Goal: Check status: Check status

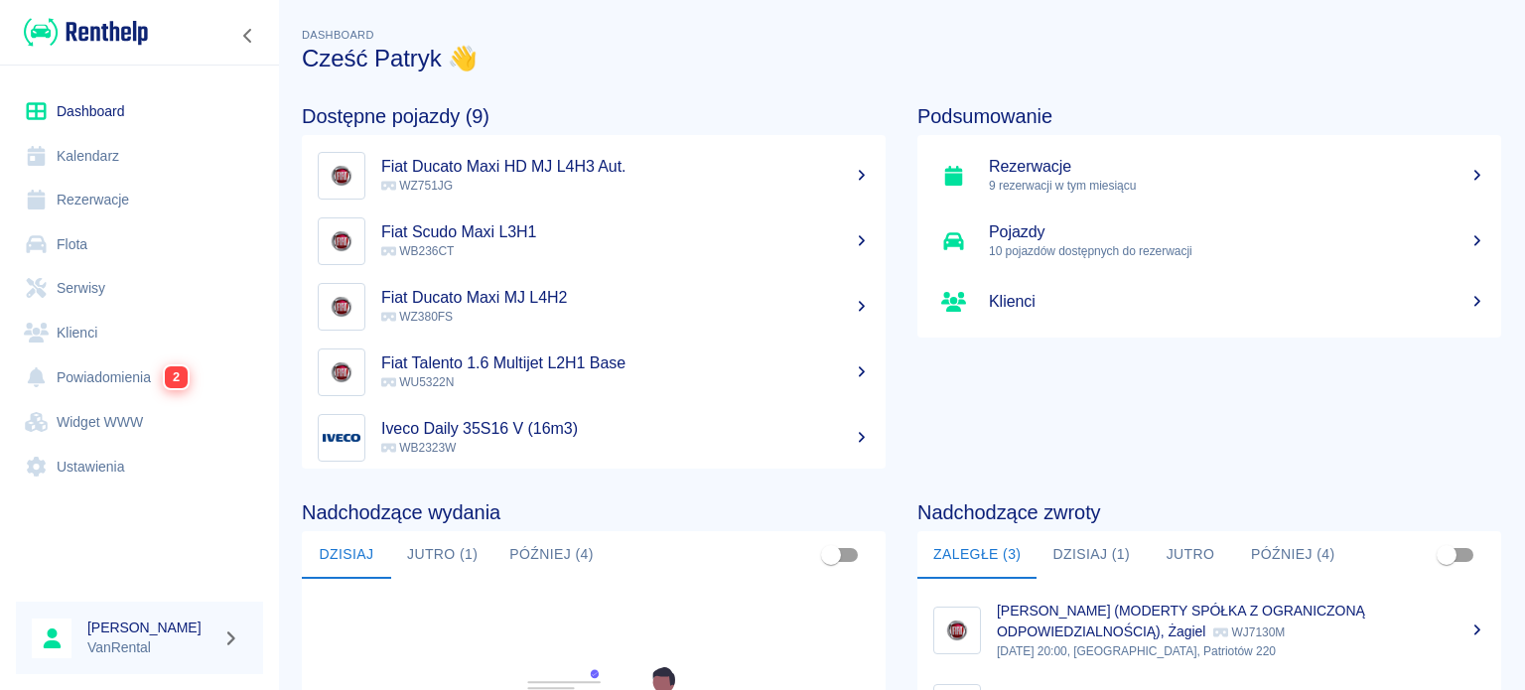
click at [89, 199] on link "Rezerwacje" at bounding box center [139, 200] width 247 height 45
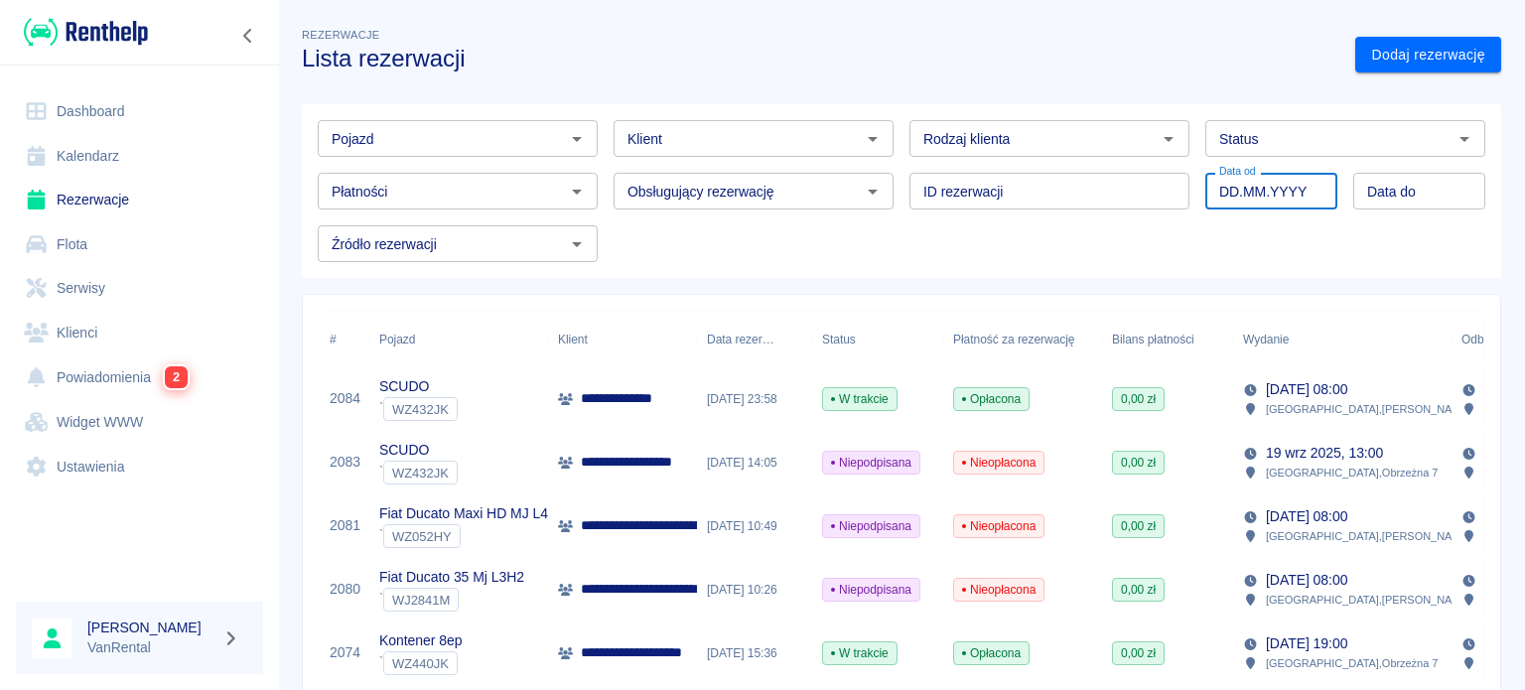
click at [1247, 199] on input "DD.MM.YYYY" at bounding box center [1272, 191] width 132 height 37
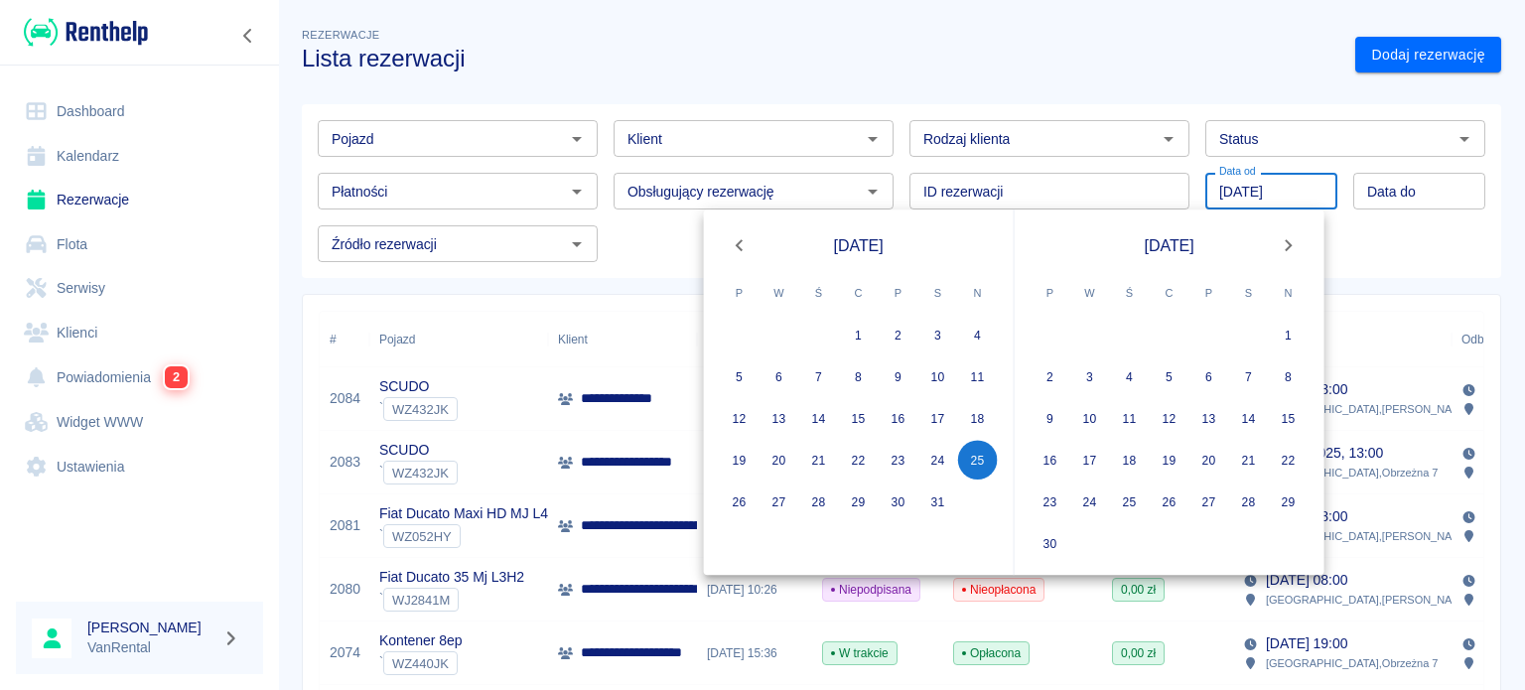
type input "25.08.2024"
click at [1390, 230] on div "Pojazd Pojazd Klient Klient Rodzaj klienta Rodzaj klienta Status Status Płatnoś…" at bounding box center [894, 183] width 1184 height 158
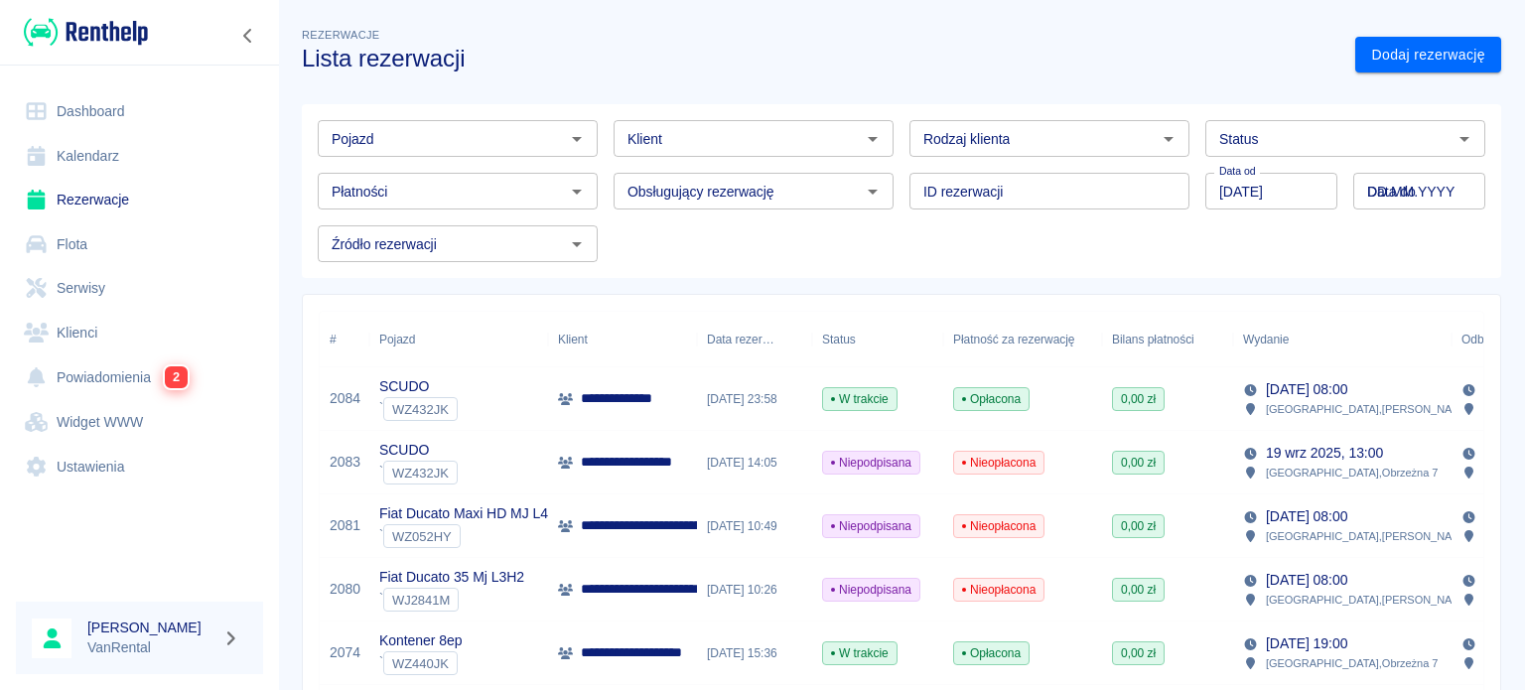
click at [1381, 202] on input "DD.MM.YYYY" at bounding box center [1420, 191] width 132 height 37
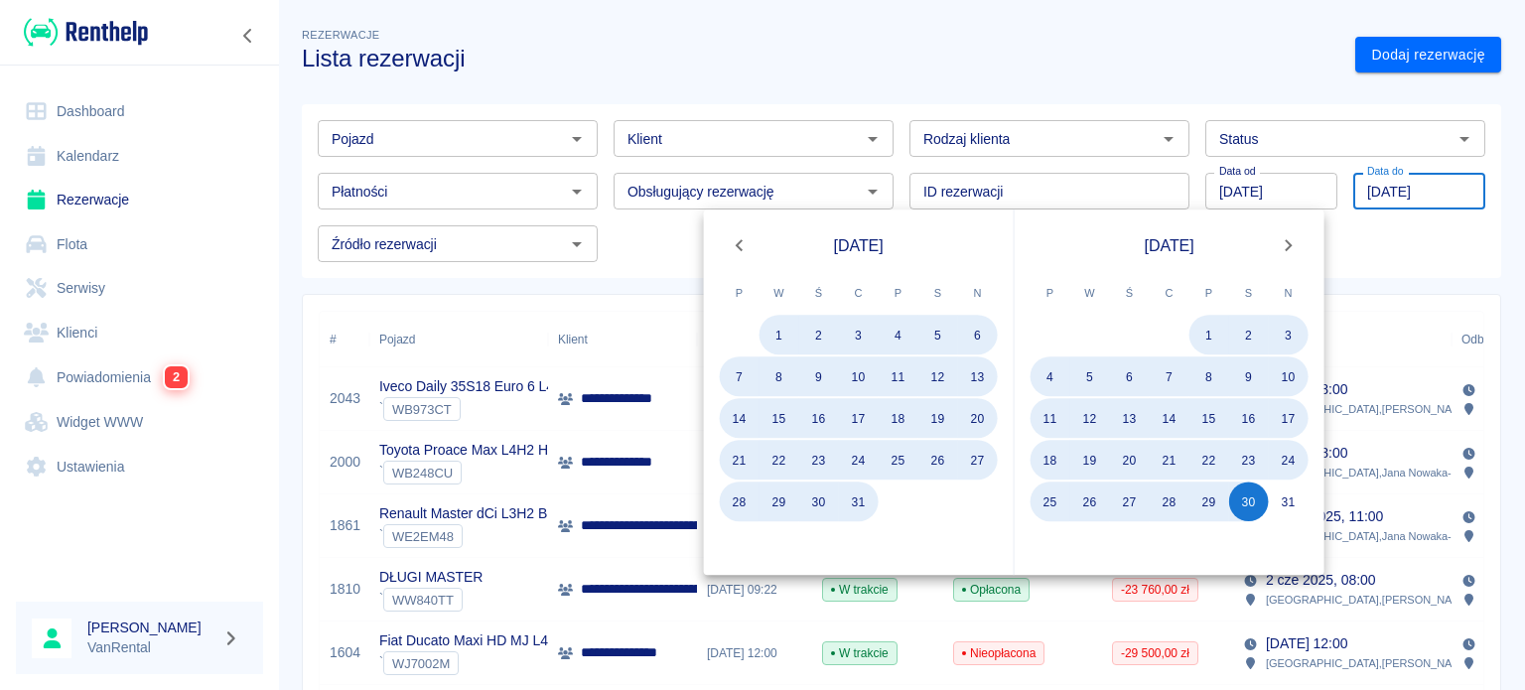
type input "30.08.2025"
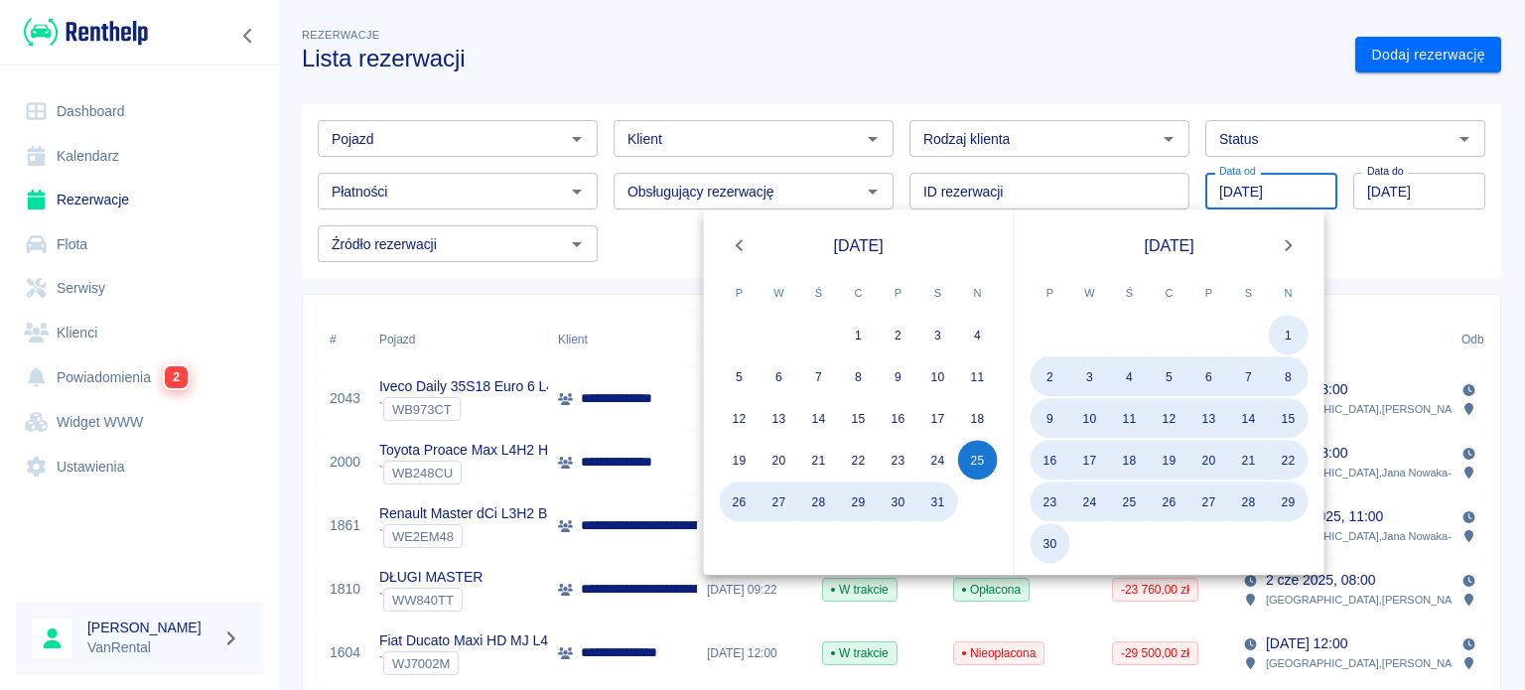
click at [1273, 185] on input "25.08.2024" at bounding box center [1272, 191] width 132 height 37
click at [1275, 189] on input "25.08.2024" at bounding box center [1272, 191] width 132 height 37
click at [1271, 193] on input "25.08.2024" at bounding box center [1272, 191] width 132 height 37
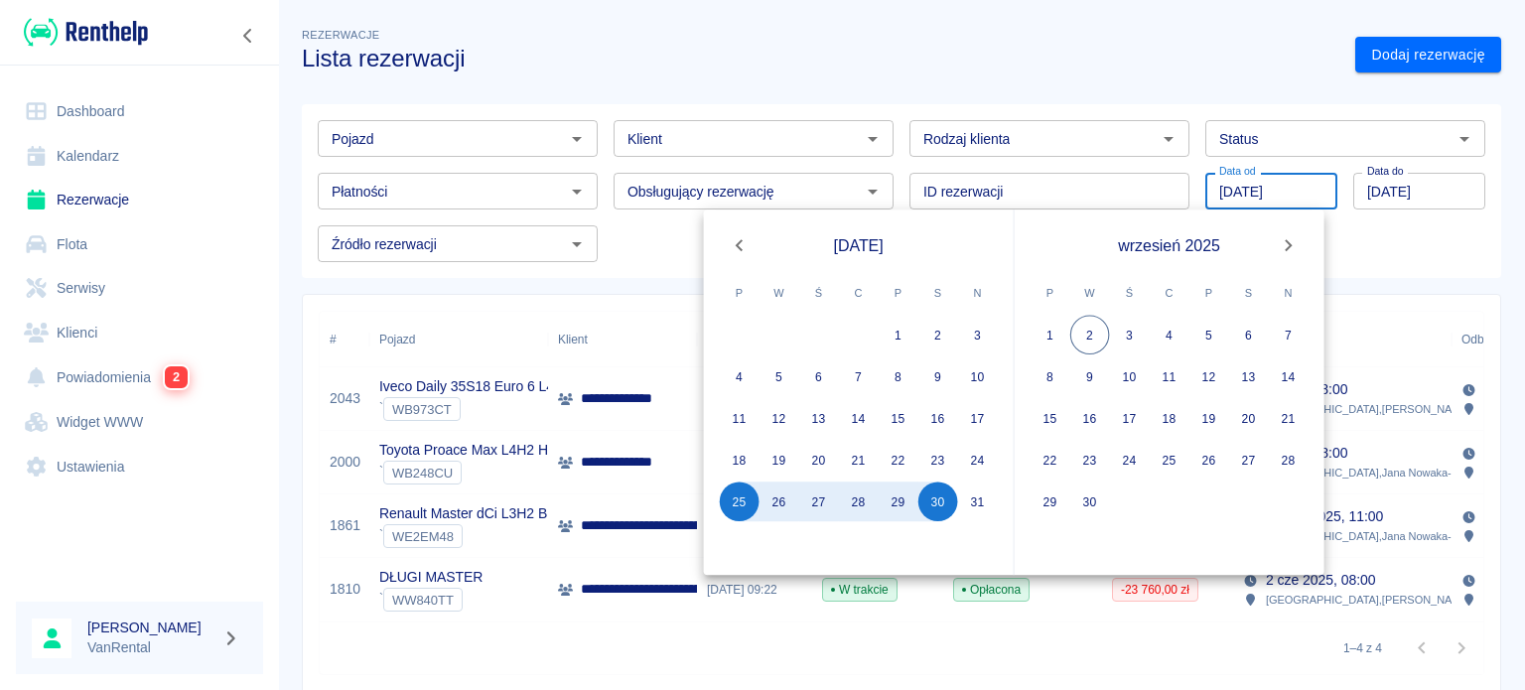
click at [520, 295] on div "**********" at bounding box center [894, 485] width 1182 height 380
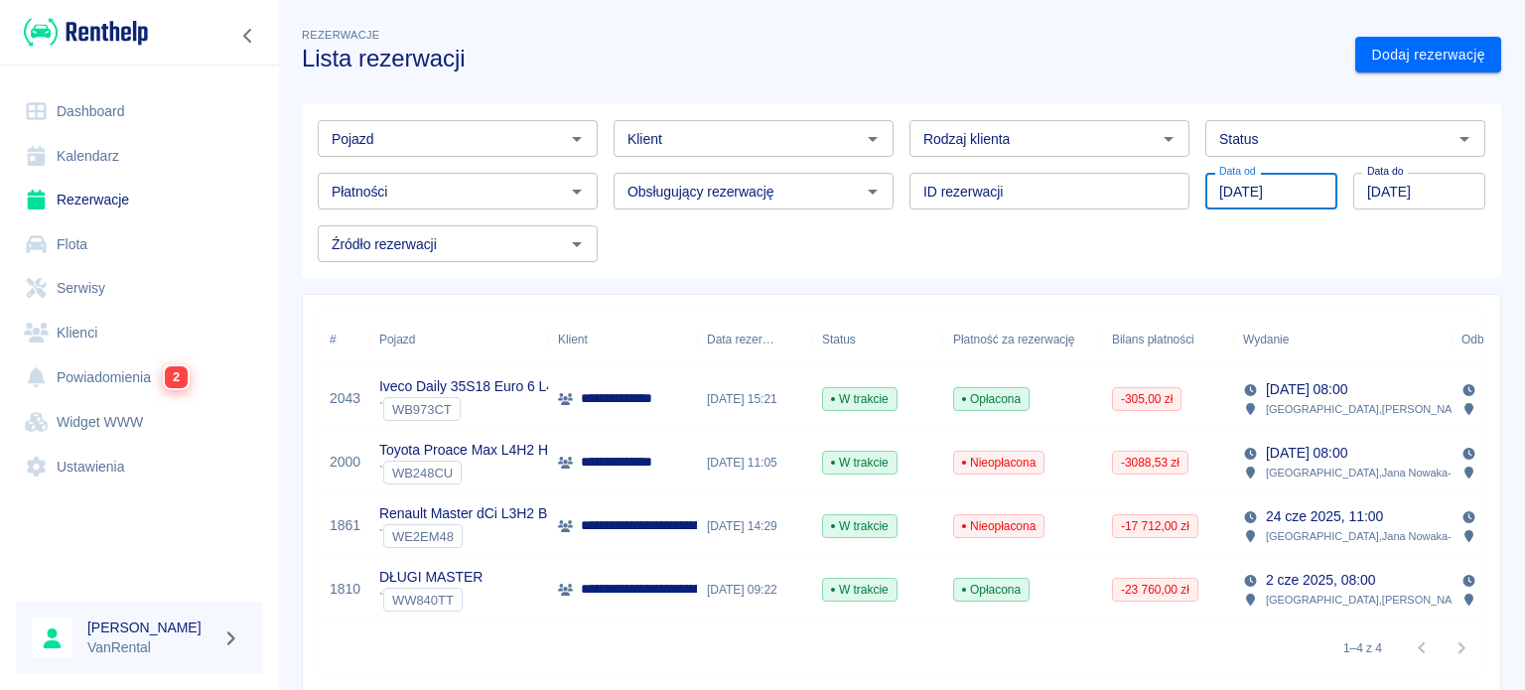
click at [1215, 198] on input "25.08.2025" at bounding box center [1272, 191] width 132 height 37
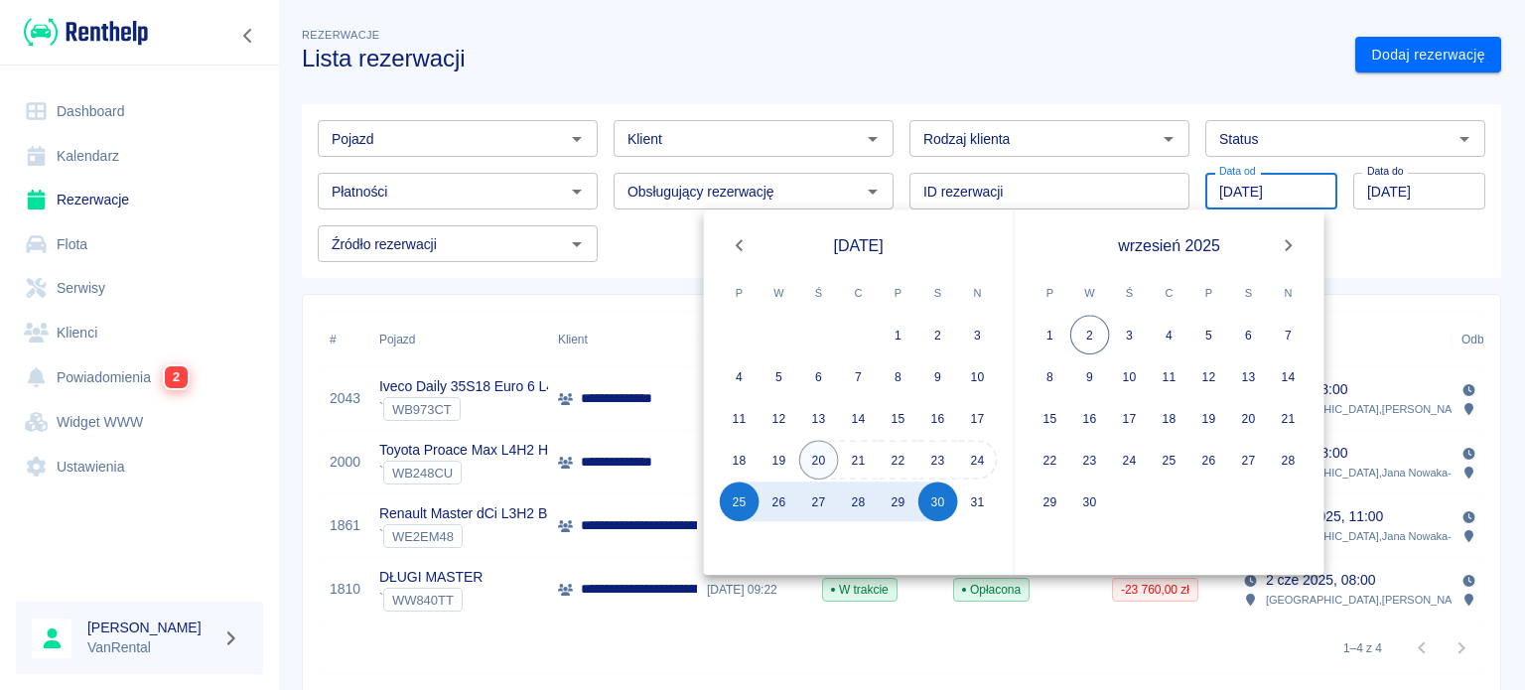
drag, startPoint x: 810, startPoint y: 452, endPoint x: 819, endPoint y: 457, distance: 10.2
click at [810, 452] on button "20" at bounding box center [819, 460] width 40 height 40
type input "20.08.2025"
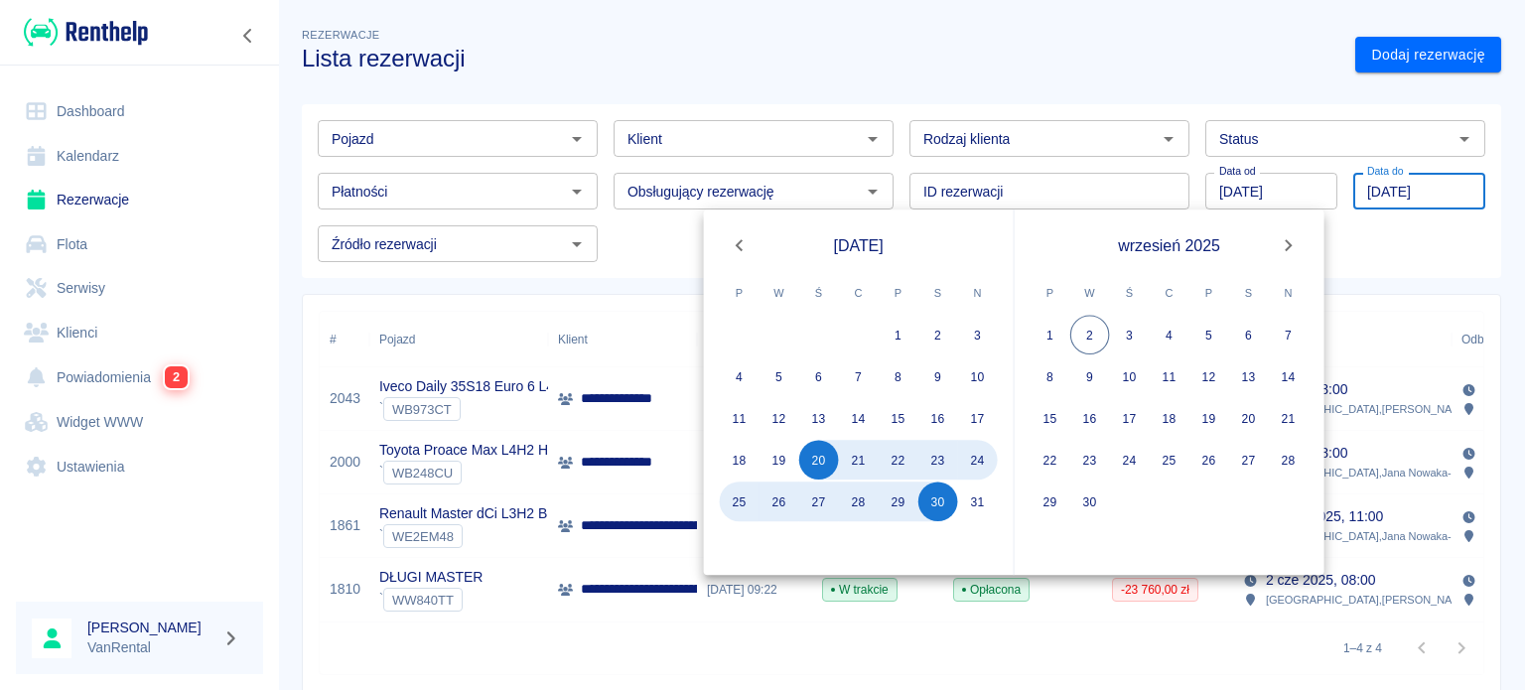
click at [509, 151] on div "Pojazd" at bounding box center [458, 138] width 280 height 37
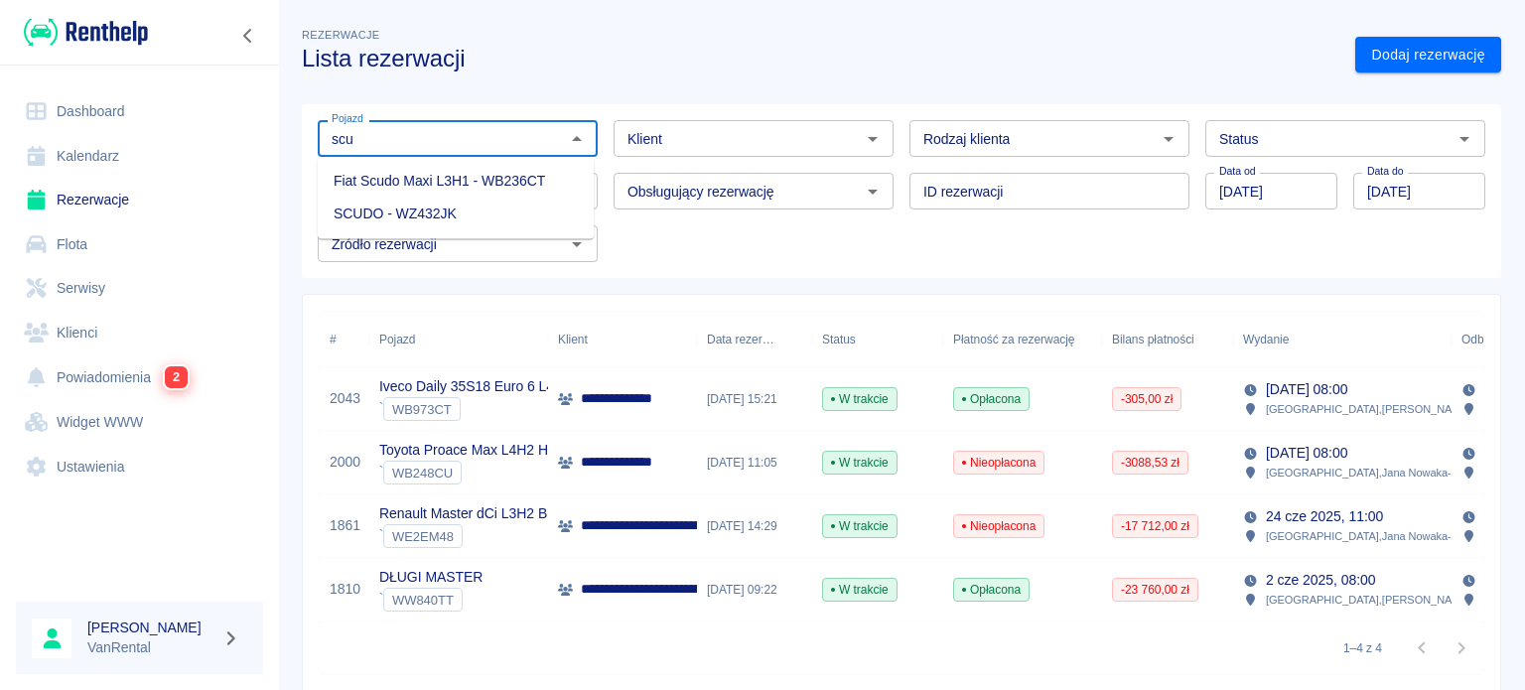
click at [501, 209] on li "SCUDO - WZ432JK" at bounding box center [456, 214] width 276 height 33
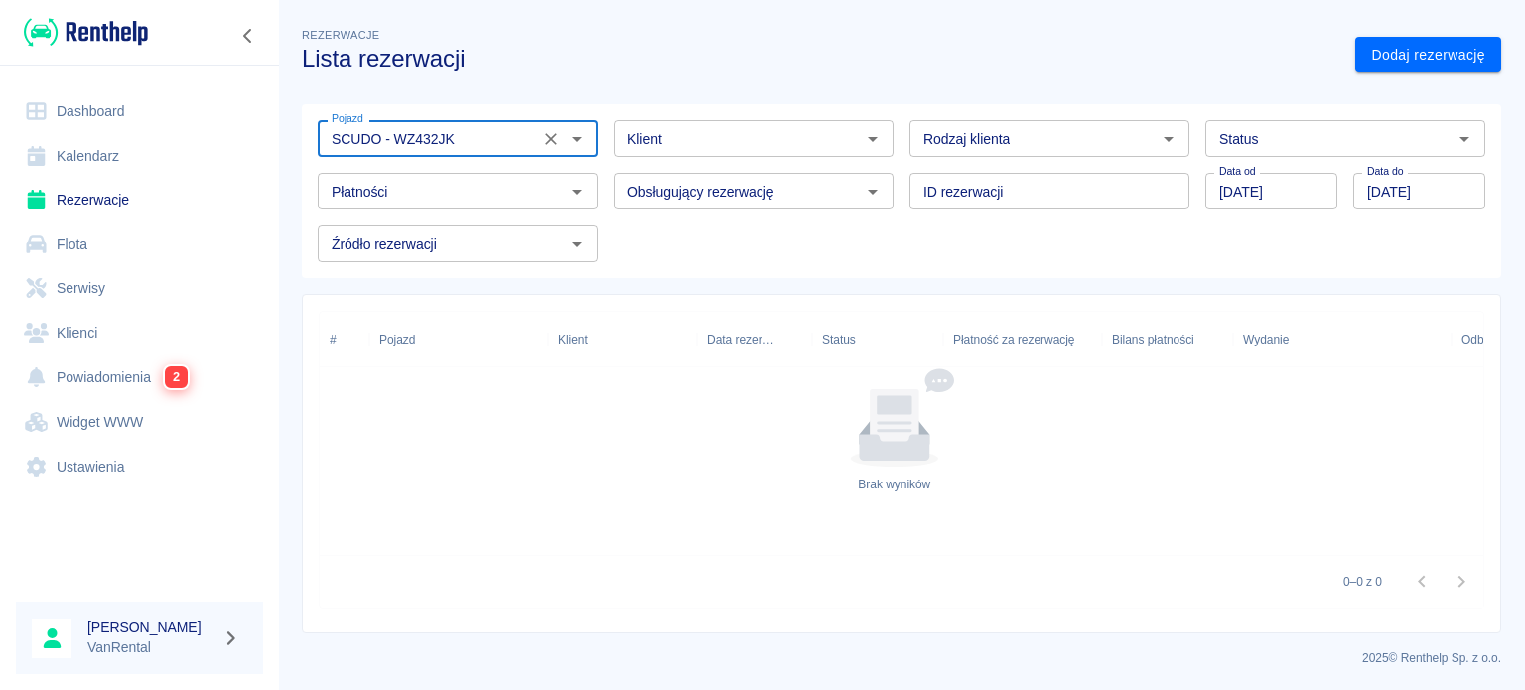
type input "SCUDO - WZ432JK"
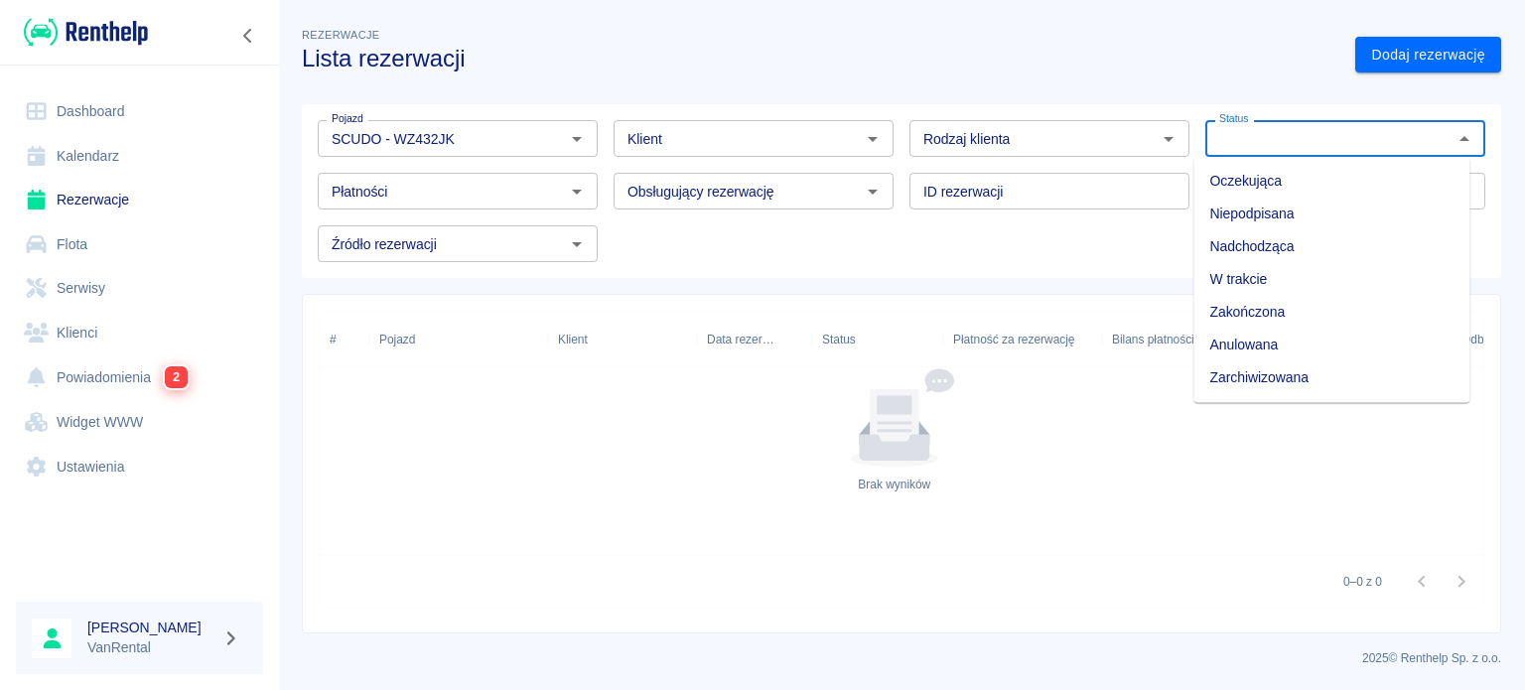
click at [1356, 142] on input "Status" at bounding box center [1329, 138] width 235 height 25
click at [1294, 362] on li "Zarchiwizowana" at bounding box center [1332, 377] width 276 height 33
type input "Zarchiwizowana"
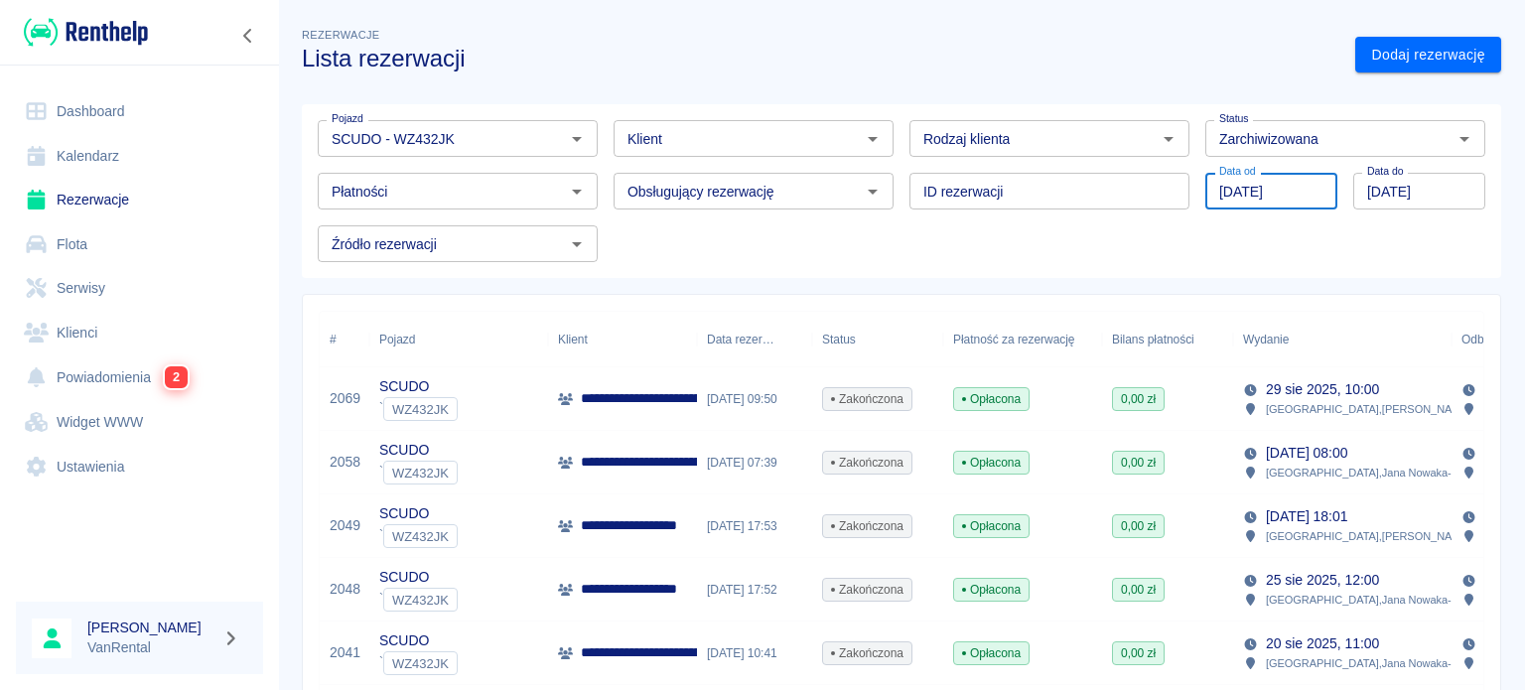
click at [1219, 198] on input "20.08.2025" at bounding box center [1272, 191] width 132 height 37
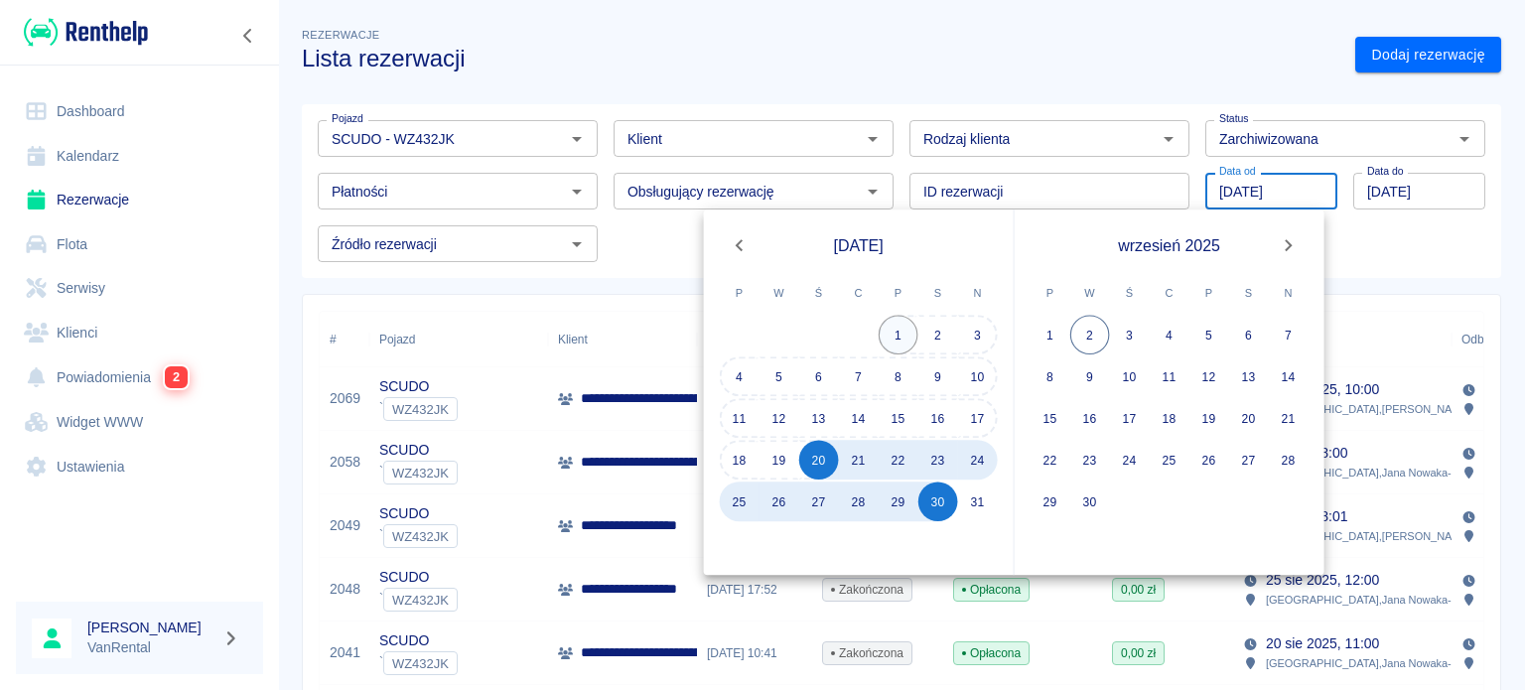
click at [902, 336] on button "1" at bounding box center [899, 335] width 40 height 40
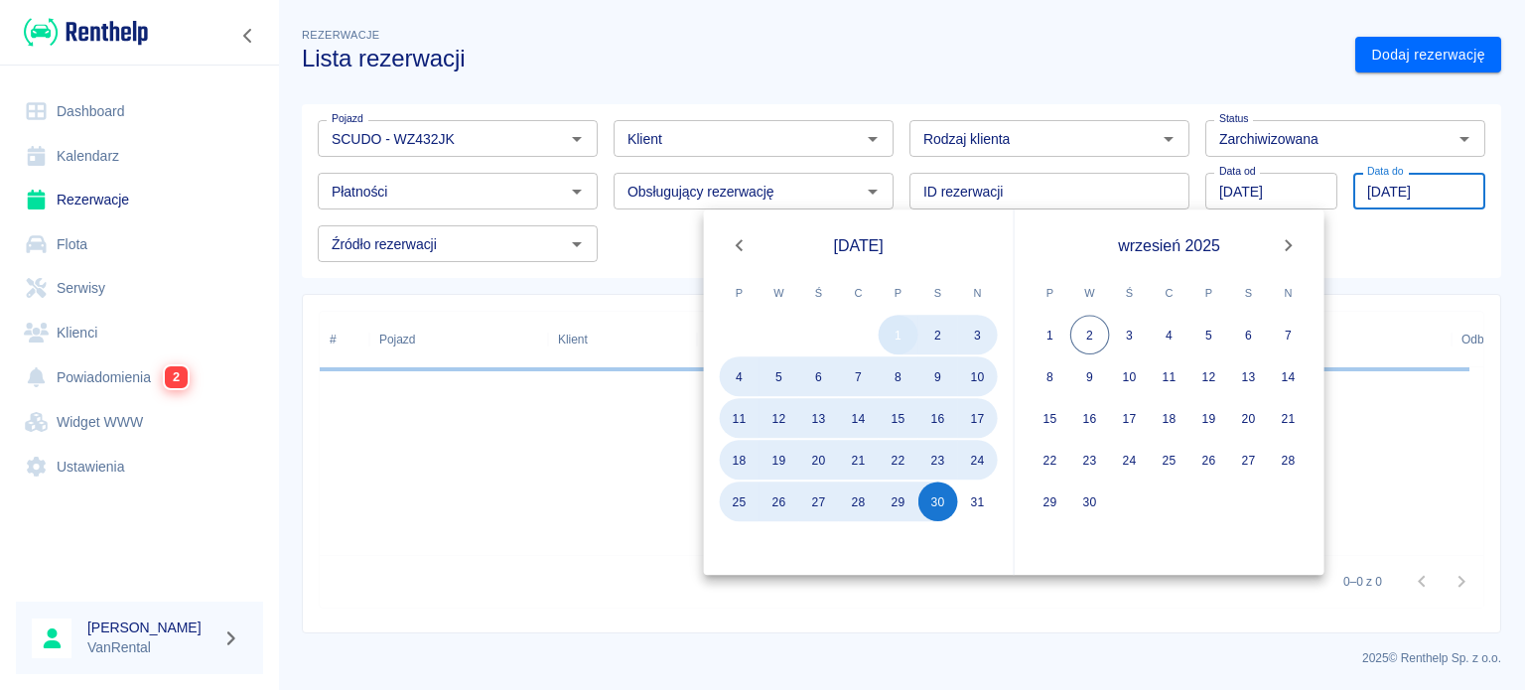
type input "01.08.2025"
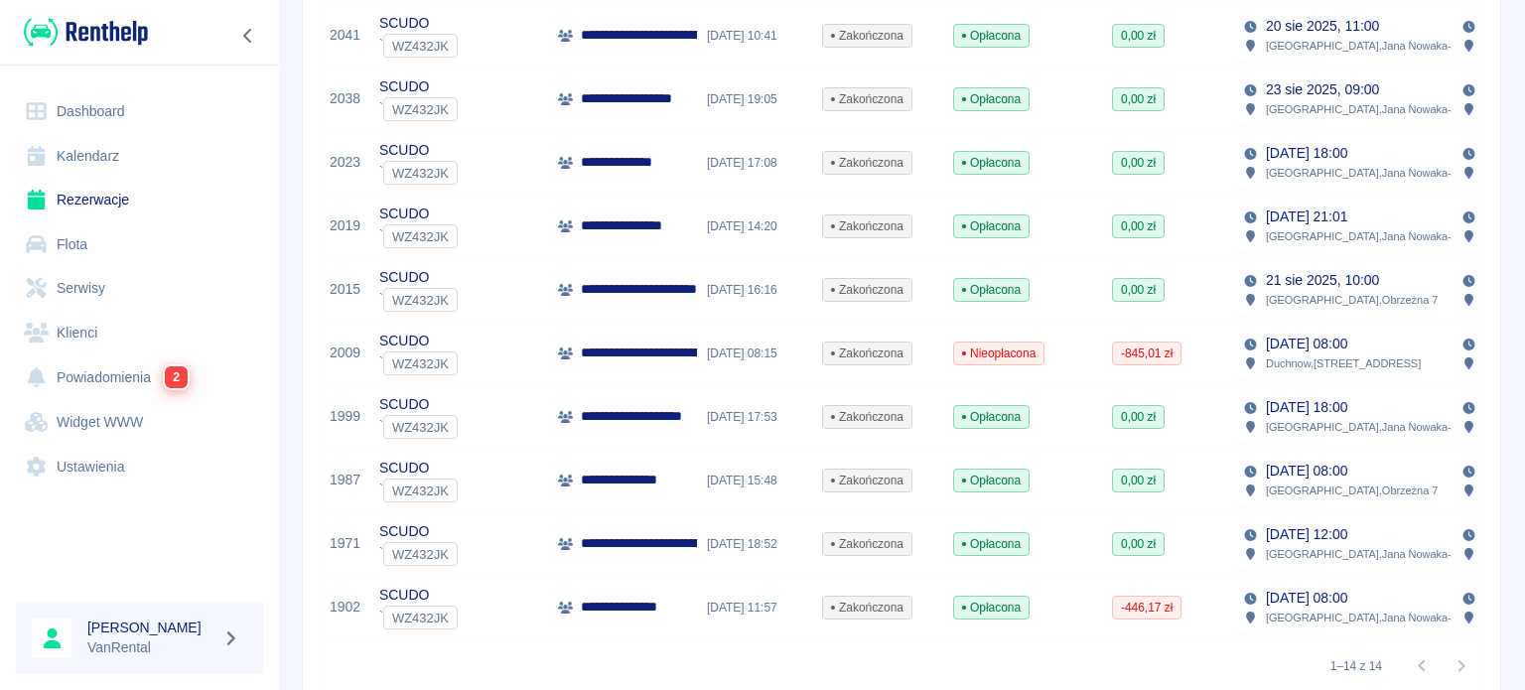
click at [1166, 551] on div "0,00 zł" at bounding box center [1167, 544] width 131 height 64
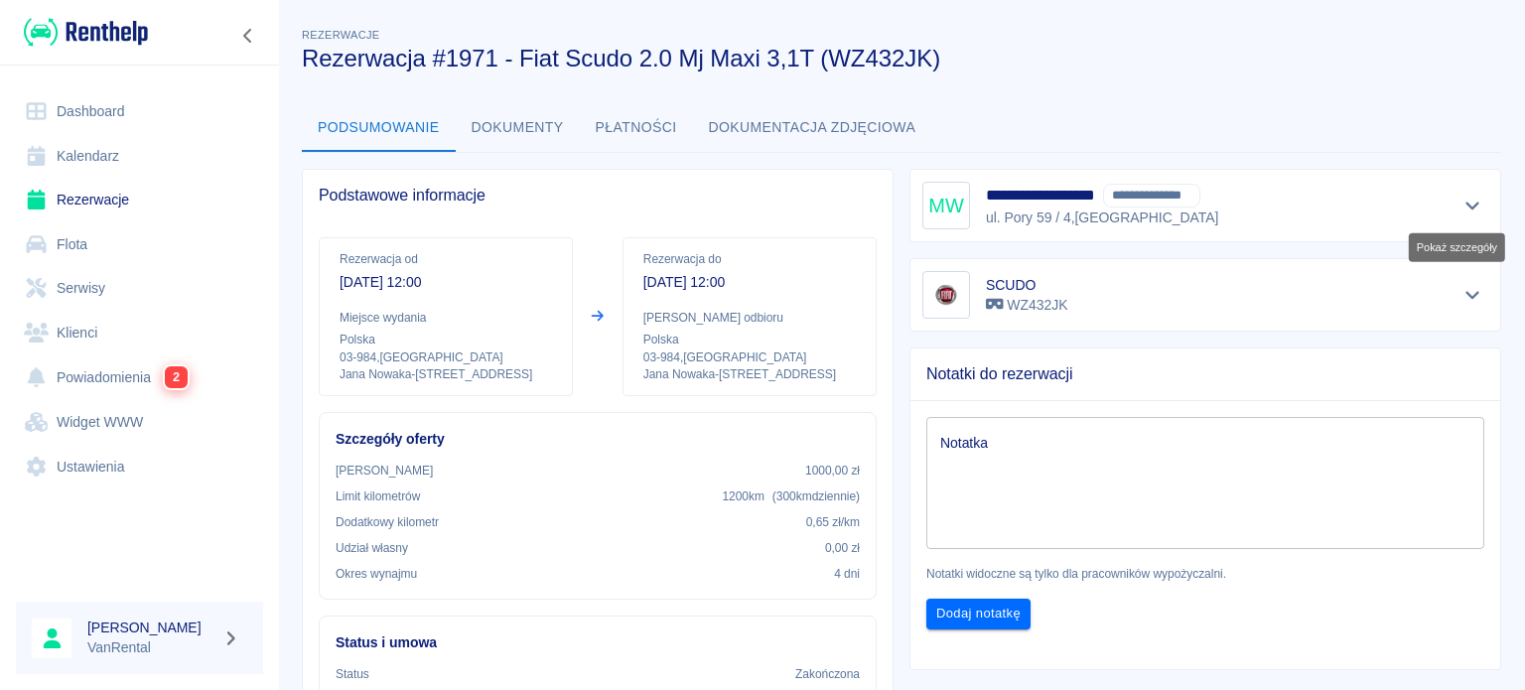
click at [1464, 202] on icon "Pokaż szczegóły" at bounding box center [1473, 206] width 23 height 18
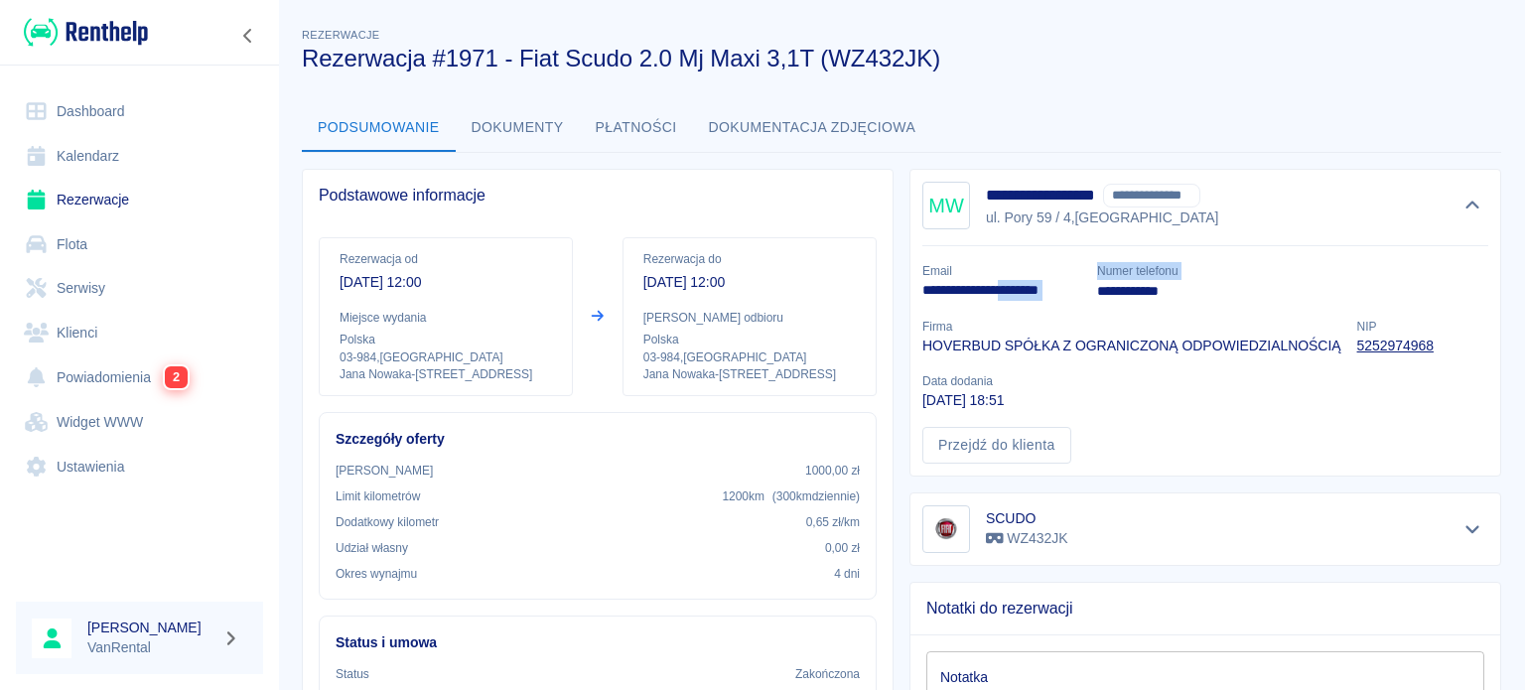
drag, startPoint x: 1077, startPoint y: 290, endPoint x: 1027, endPoint y: 295, distance: 49.9
click at [1027, 295] on div "**********" at bounding box center [1198, 354] width 582 height 217
click at [1000, 294] on p "**********" at bounding box center [1002, 290] width 159 height 21
drag, startPoint x: 918, startPoint y: 289, endPoint x: 1073, endPoint y: 296, distance: 155.1
click at [1073, 296] on p "**********" at bounding box center [1002, 290] width 159 height 21
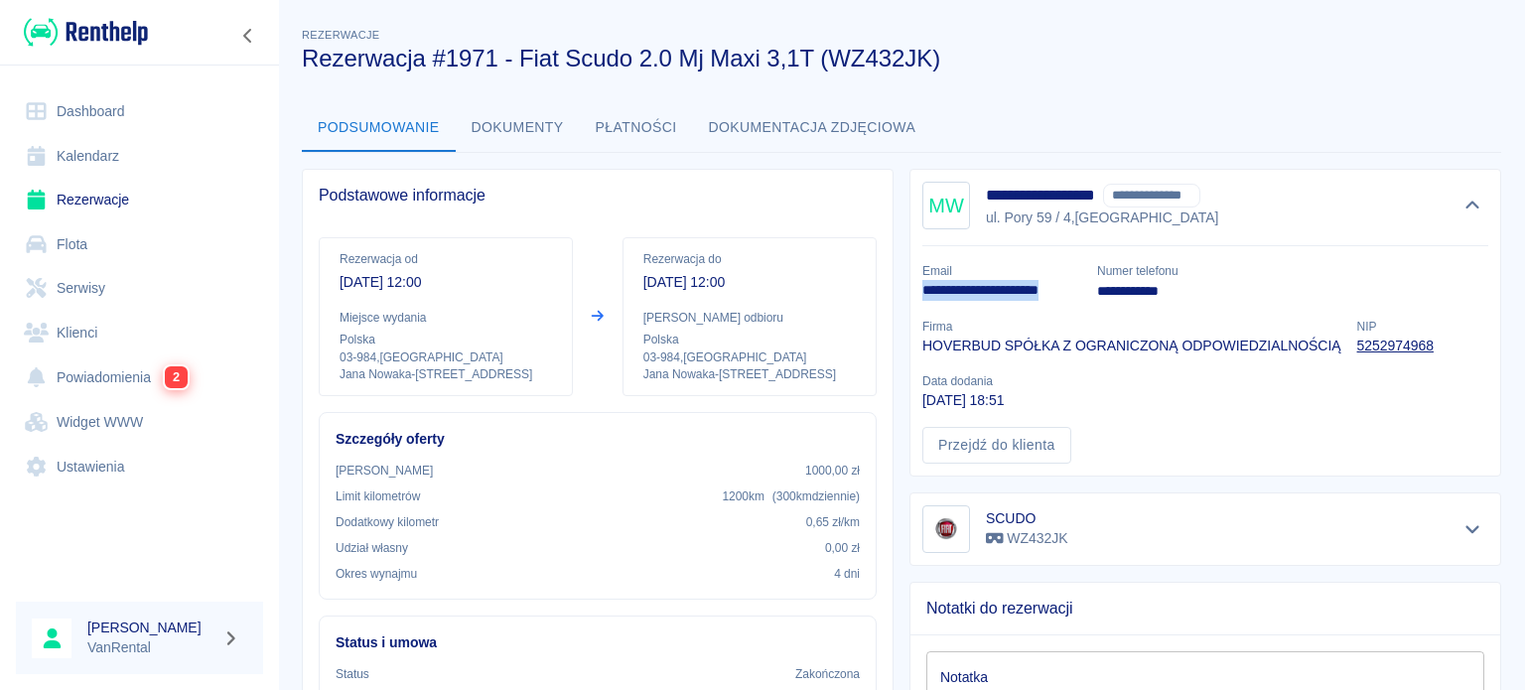
copy p "**********"
click at [985, 435] on link "Przejdź do klienta" at bounding box center [997, 445] width 149 height 37
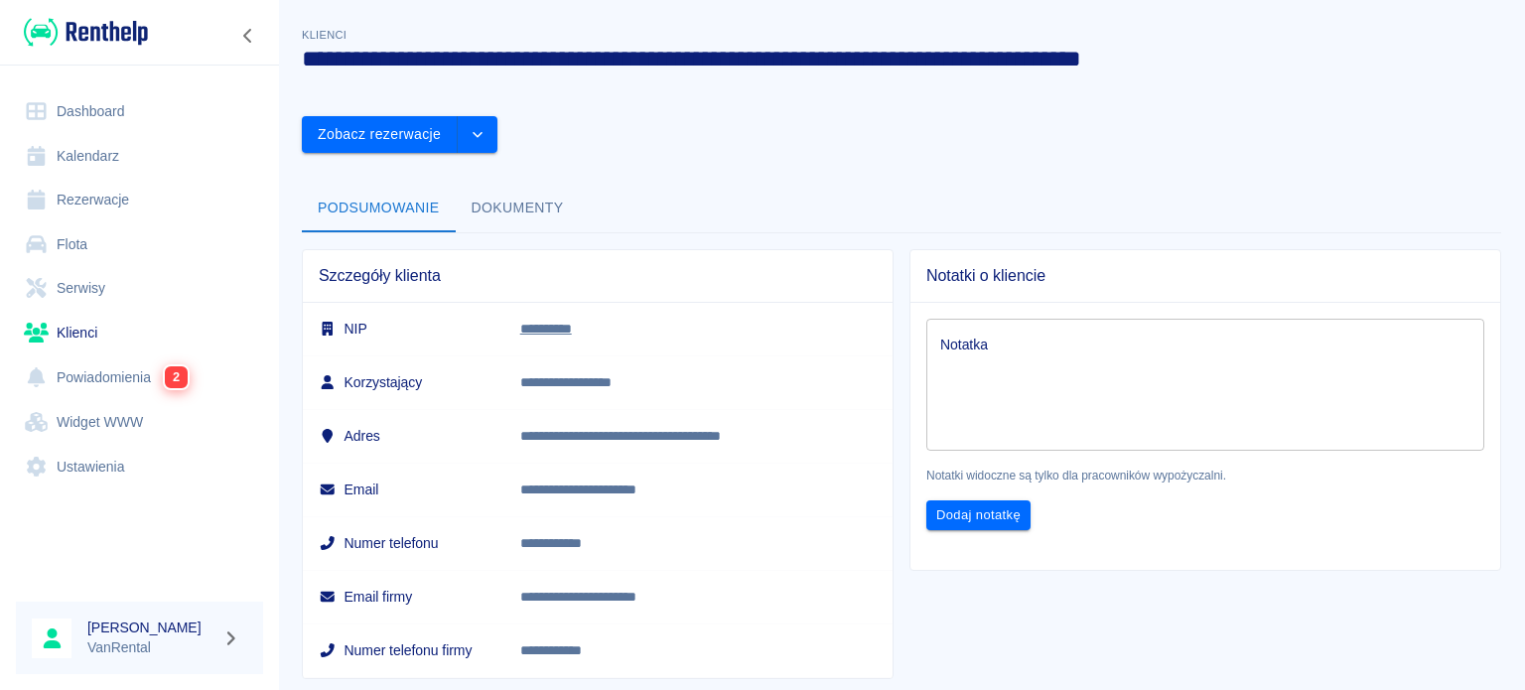
click at [424, 319] on h6 "NIP" at bounding box center [404, 329] width 170 height 20
click at [549, 185] on button "Dokumenty" at bounding box center [518, 209] width 124 height 48
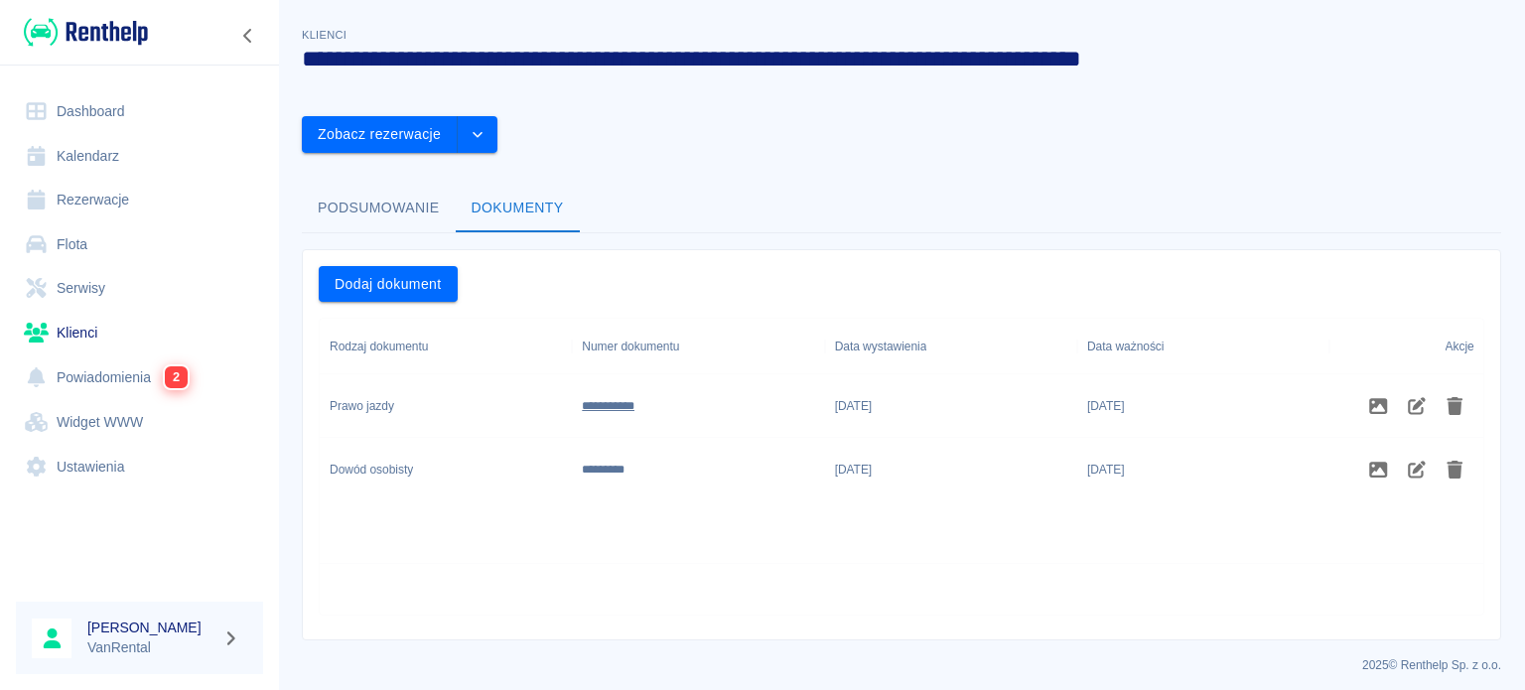
click at [118, 145] on link "Kalendarz" at bounding box center [139, 156] width 247 height 45
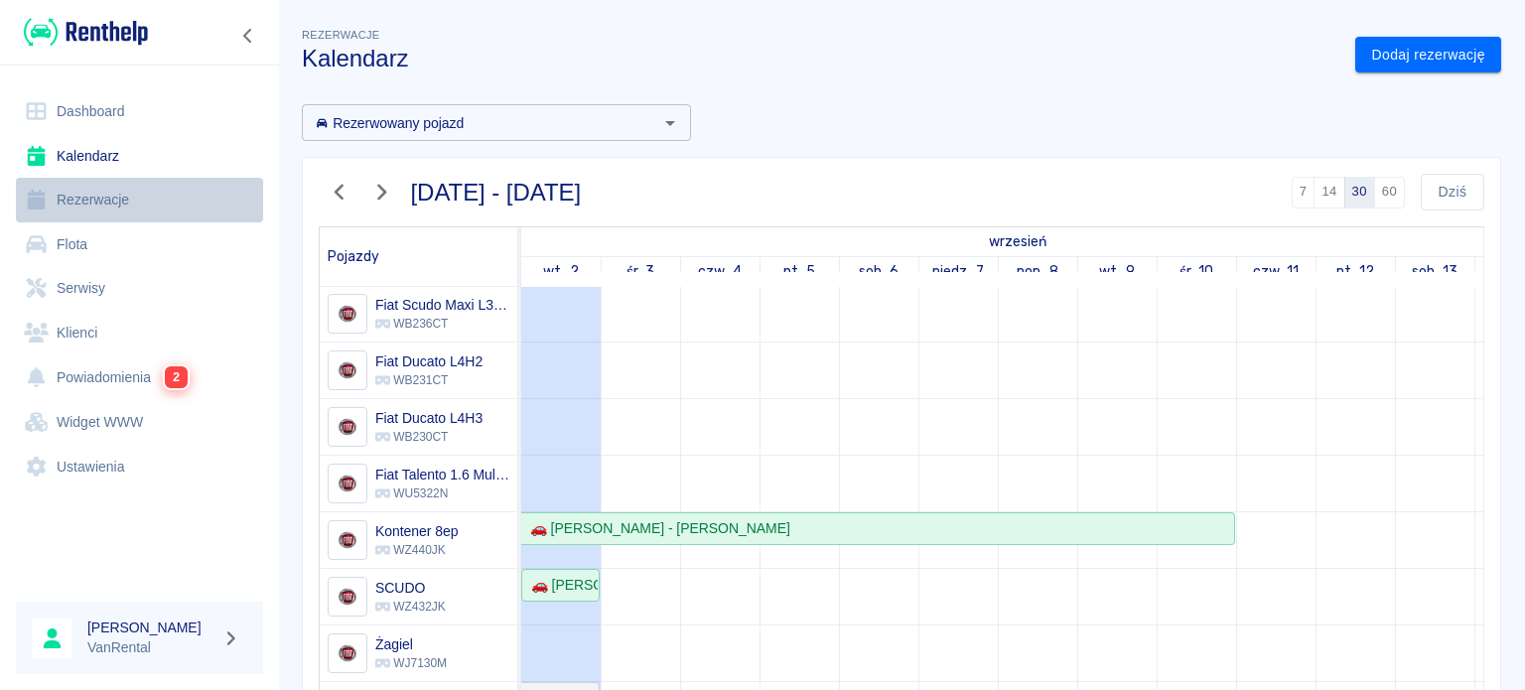
click at [108, 204] on link "Rezerwacje" at bounding box center [139, 200] width 247 height 45
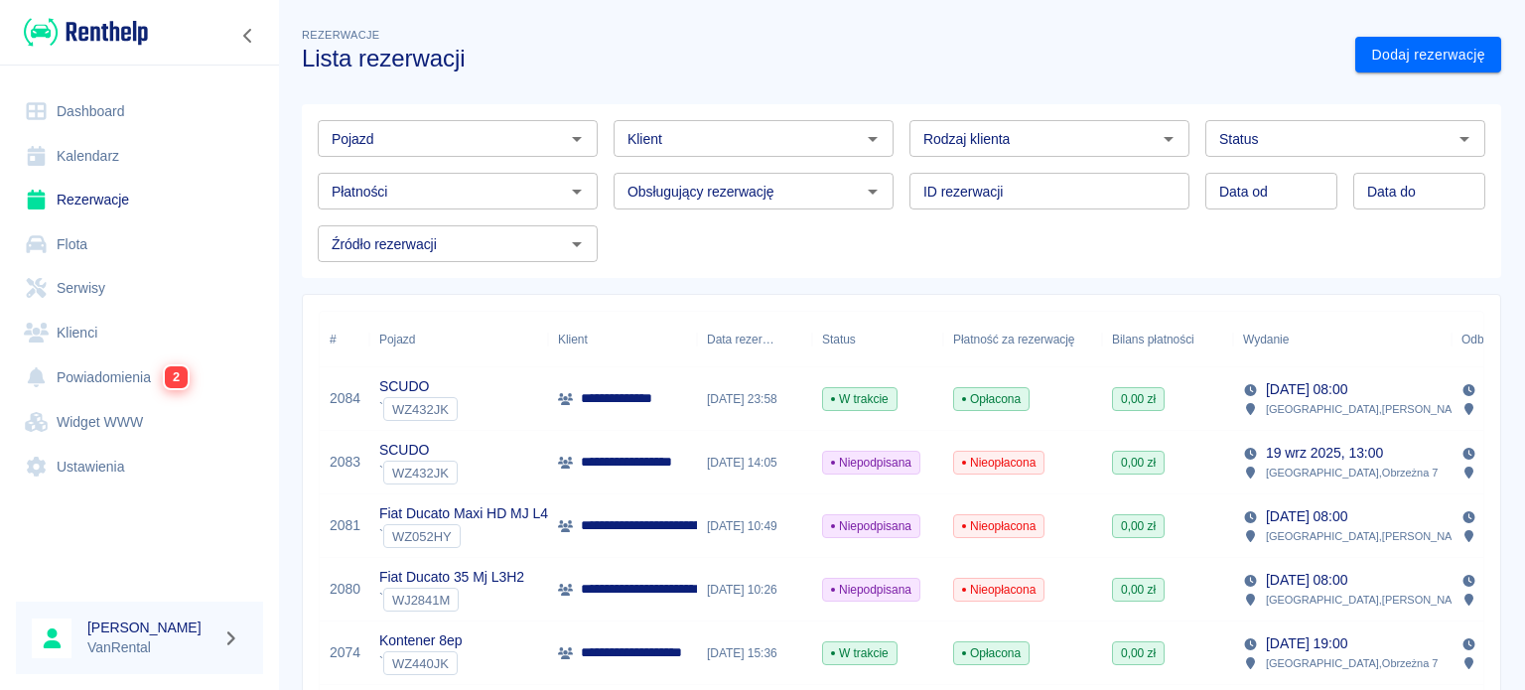
type input "DD.MM.YYYY"
click at [1231, 193] on input "DD.MM.YYYY" at bounding box center [1272, 191] width 132 height 37
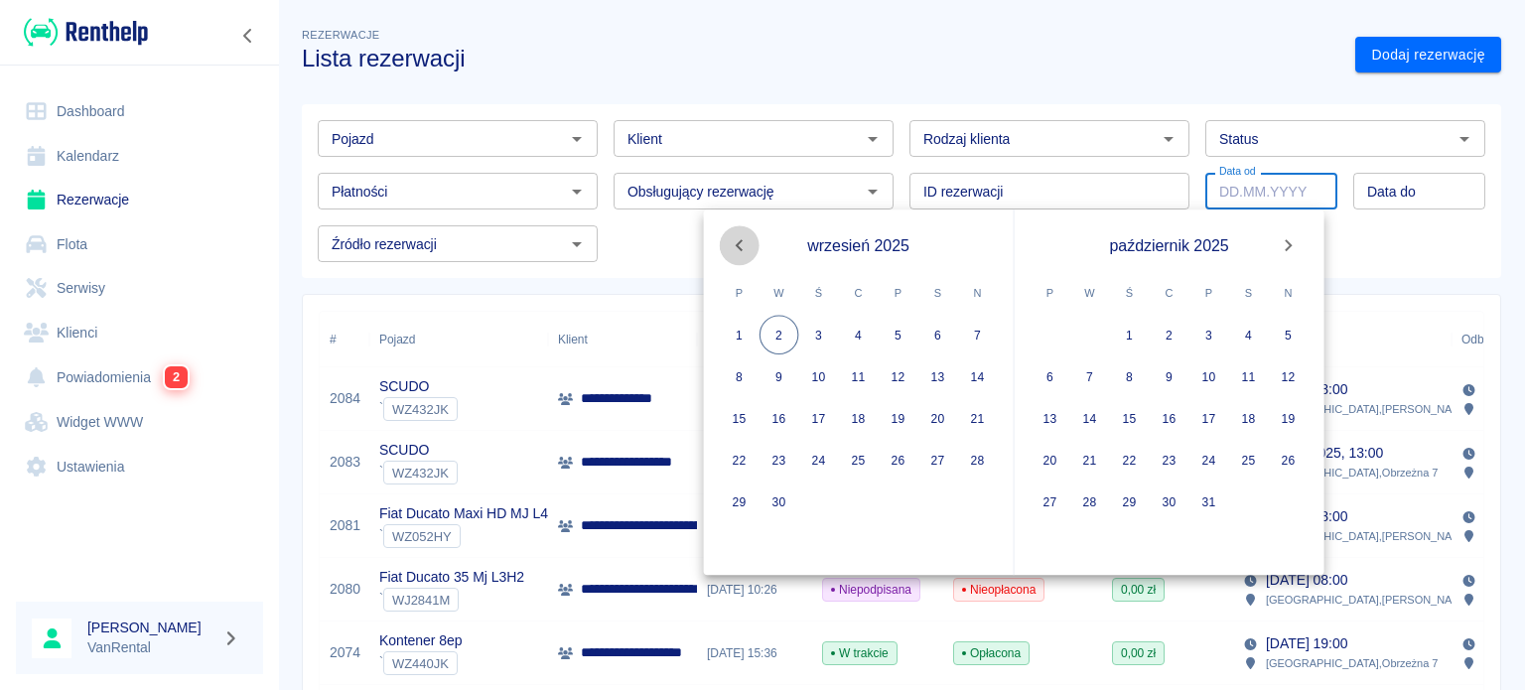
click at [728, 237] on icon "Previous month" at bounding box center [740, 245] width 24 height 24
click at [730, 237] on icon "Previous month" at bounding box center [740, 245] width 24 height 24
click at [885, 448] on button "20" at bounding box center [899, 460] width 40 height 40
type input "20.06.2025"
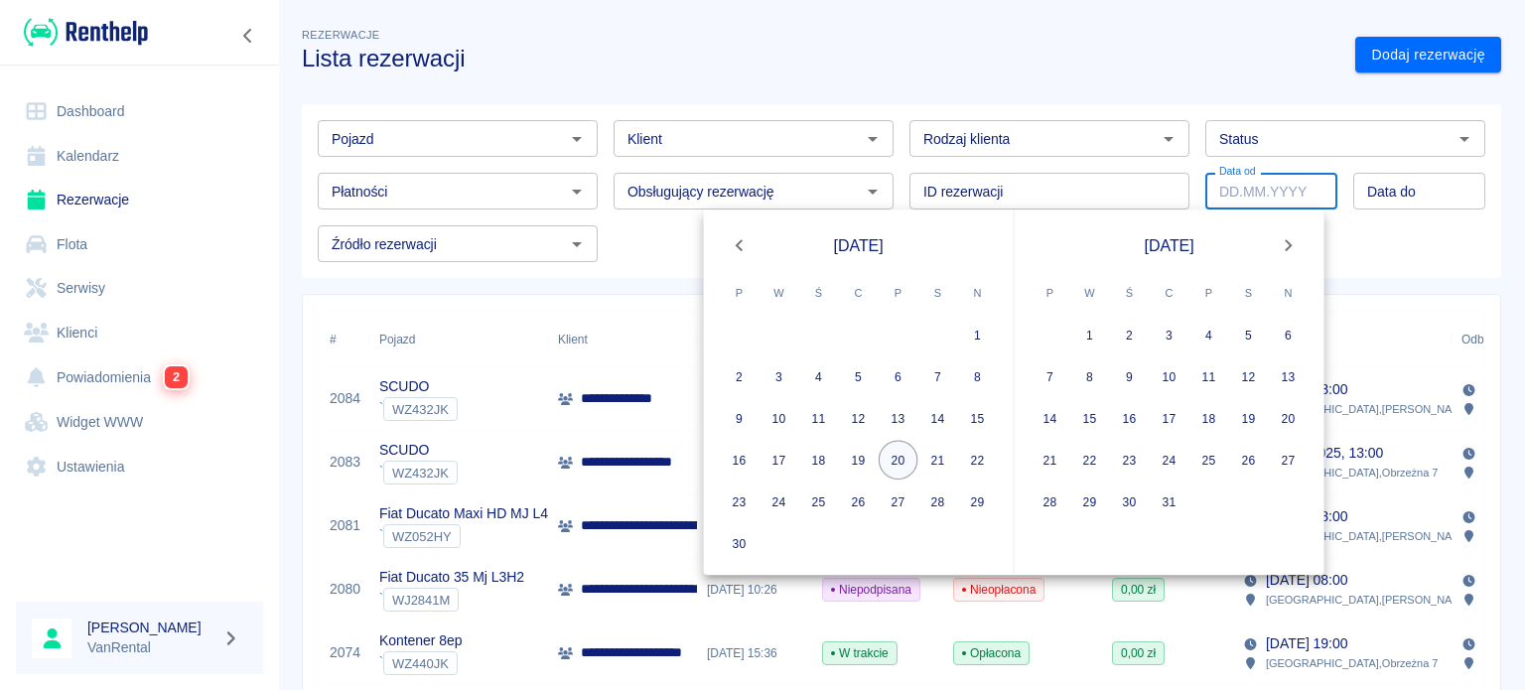
type input "DD.MM.YYYY"
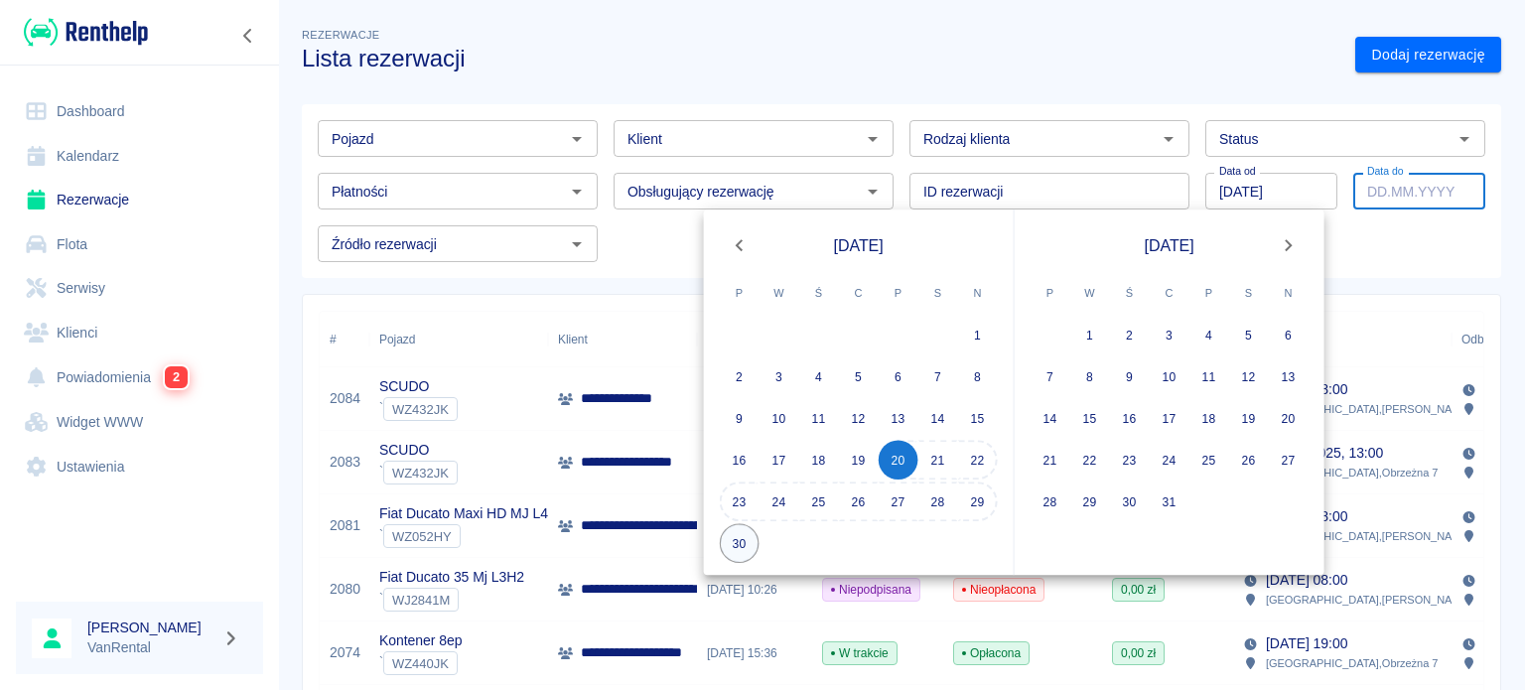
click at [755, 541] on button "30" at bounding box center [740, 543] width 40 height 40
type input "30.06.2025"
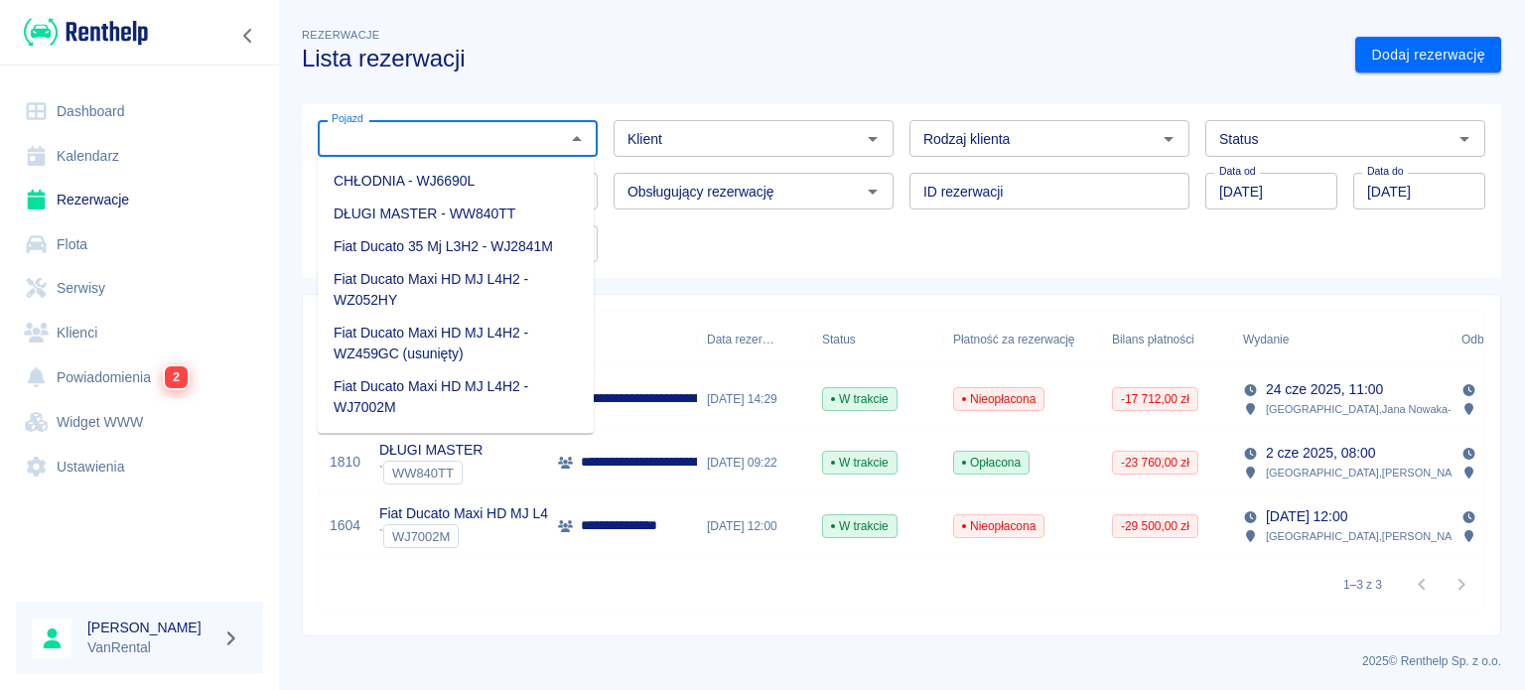
click at [535, 144] on input "Pojazd" at bounding box center [441, 138] width 235 height 25
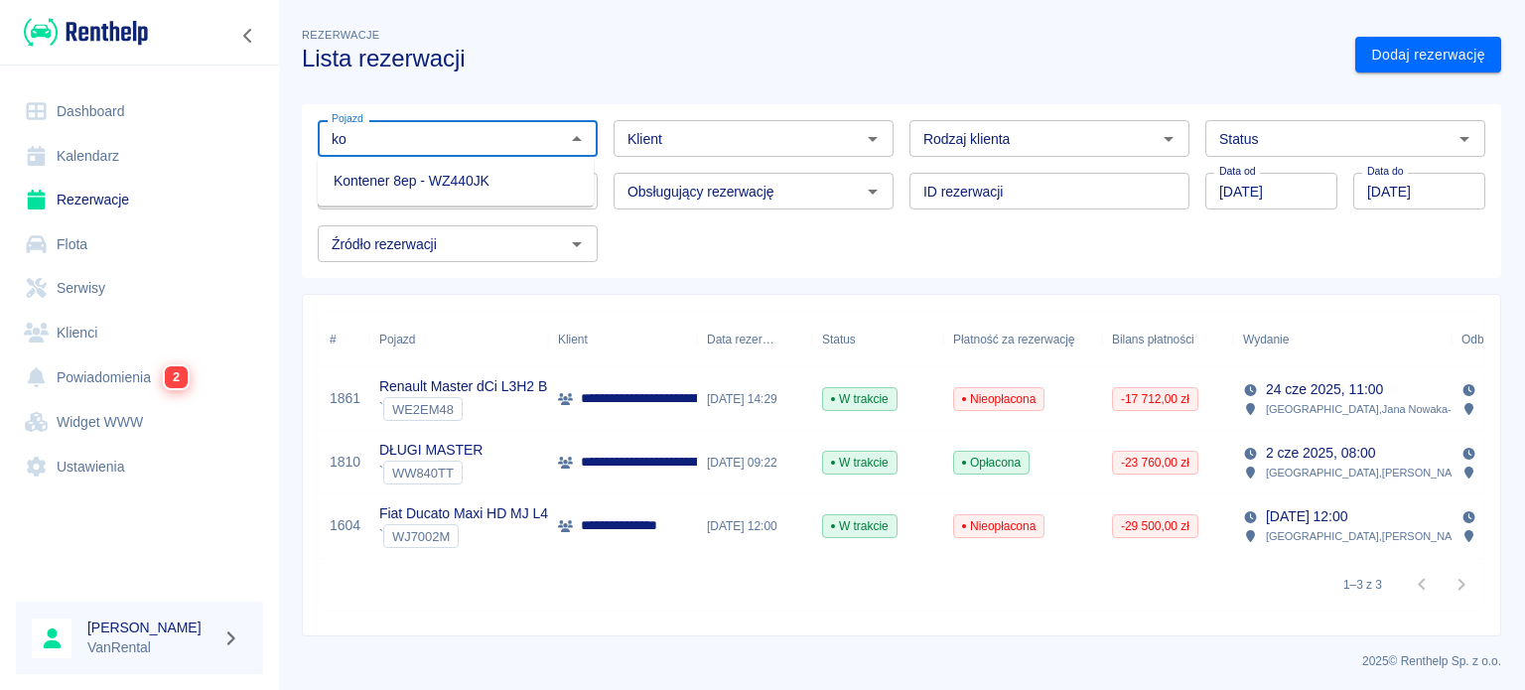
click at [464, 186] on li "Kontener 8ep - WZ440JK" at bounding box center [456, 181] width 276 height 33
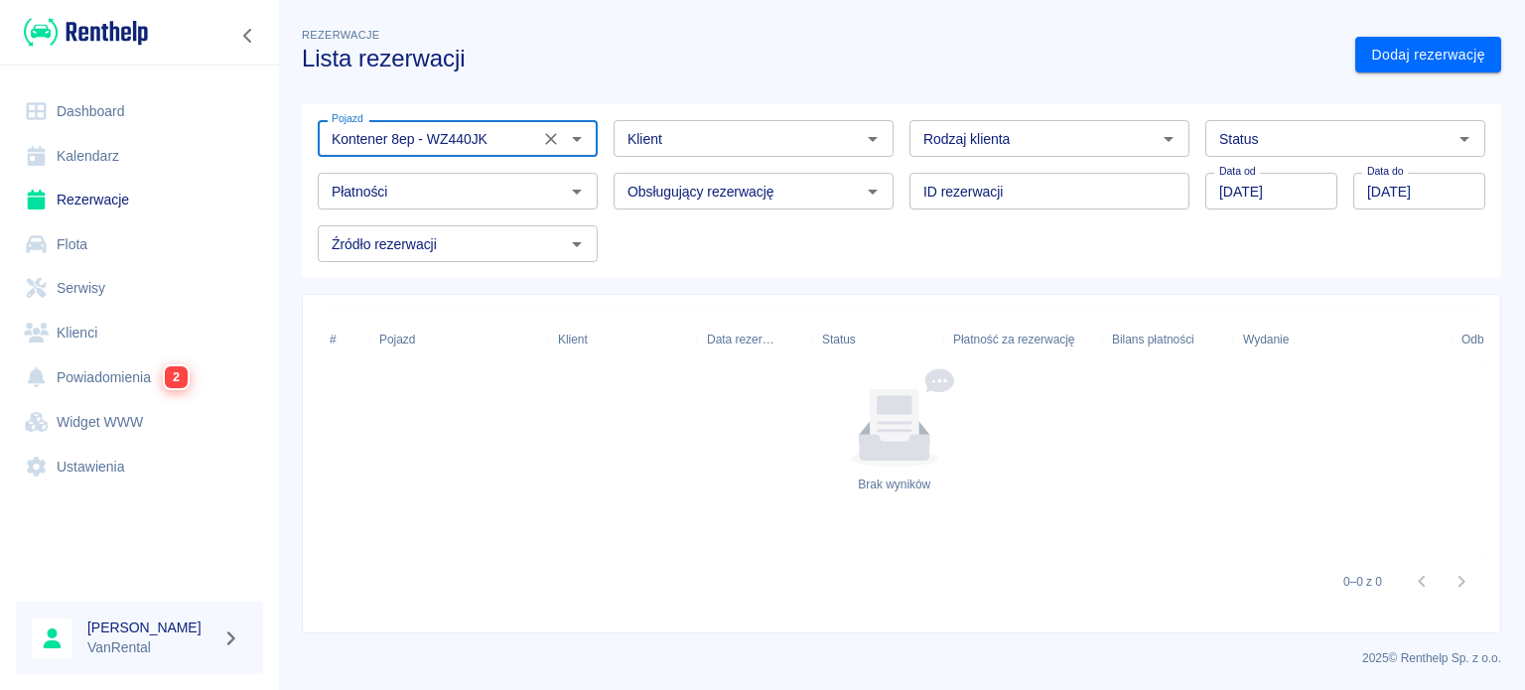
click at [1453, 140] on icon "Otwórz" at bounding box center [1465, 139] width 24 height 24
type input "Kontener 8ep - WZ440JK"
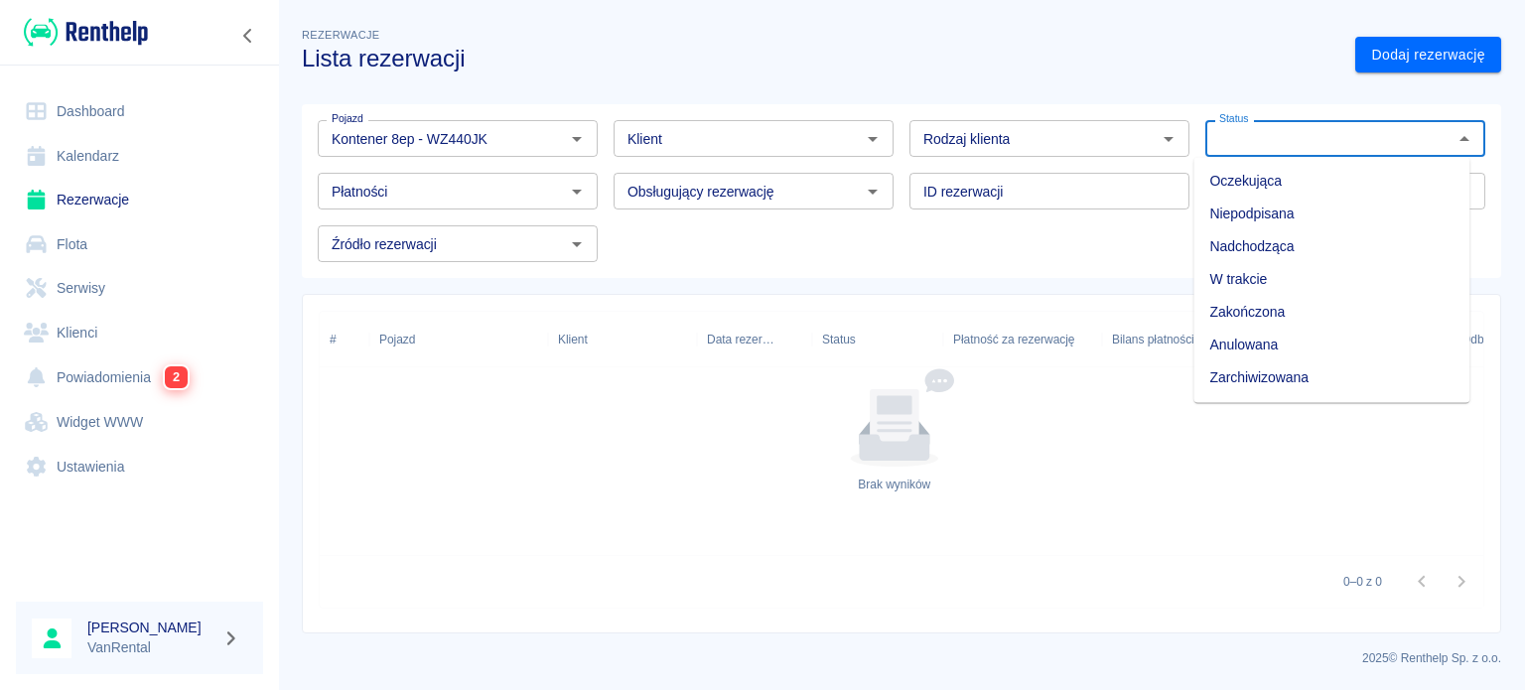
click at [1299, 381] on li "Zarchiwizowana" at bounding box center [1332, 377] width 276 height 33
type input "Zarchiwizowana"
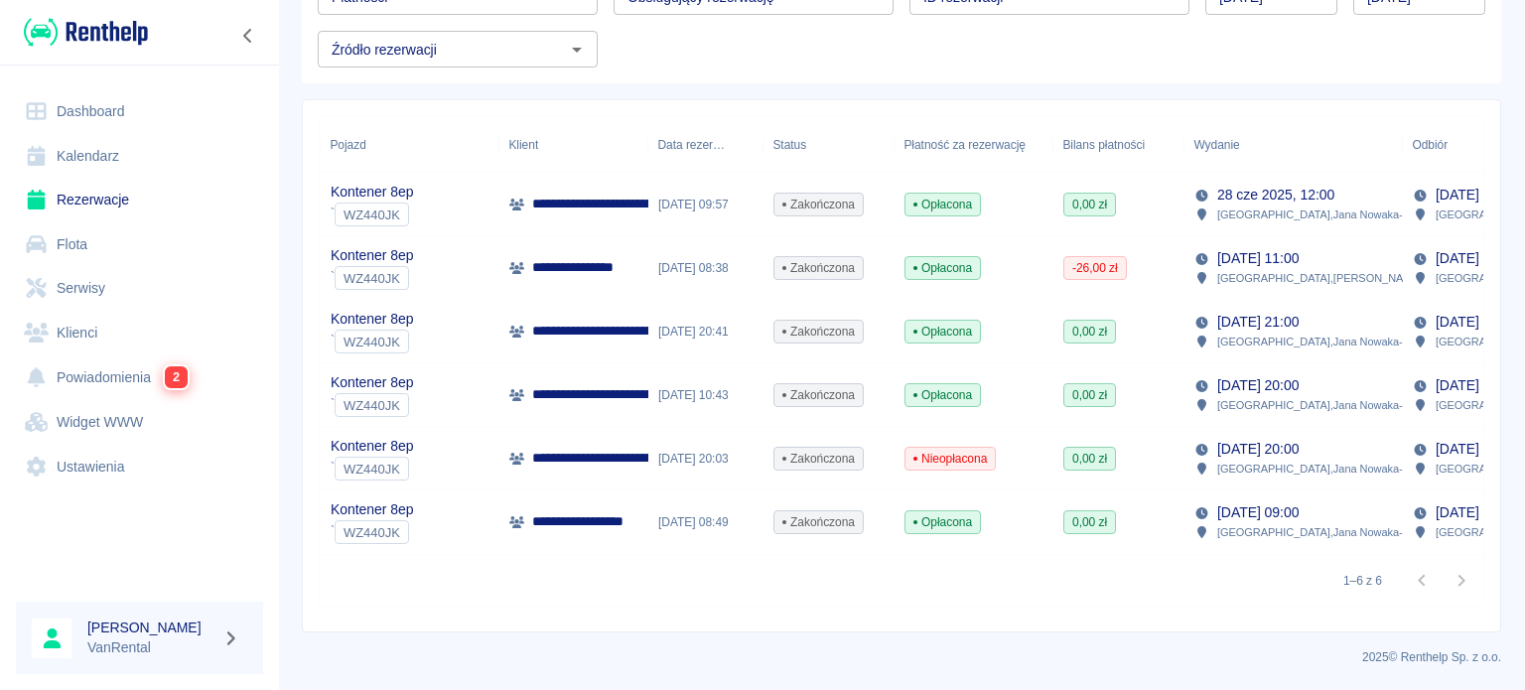
scroll to position [0, 48]
click at [505, 267] on div "**********" at bounding box center [575, 268] width 149 height 64
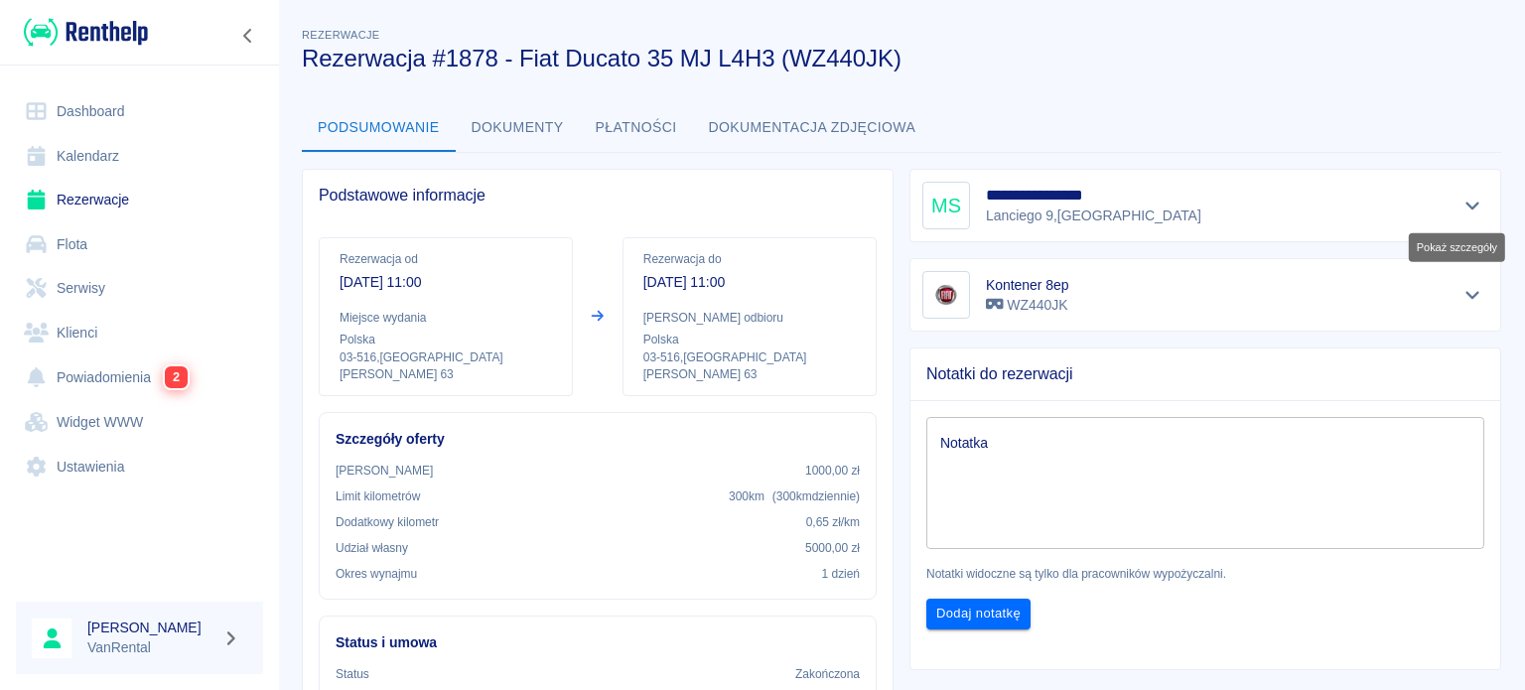
click at [1462, 201] on icon "Pokaż szczegóły" at bounding box center [1473, 206] width 23 height 18
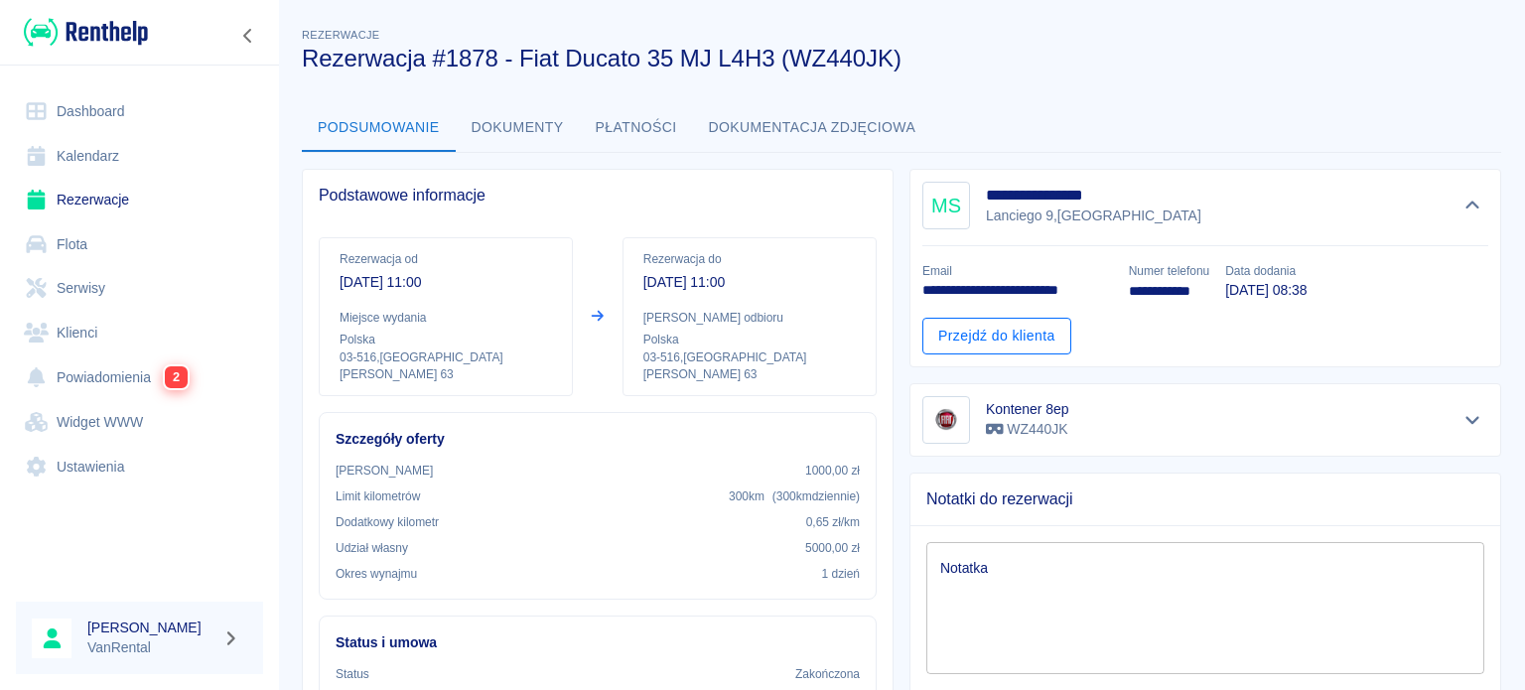
click at [1025, 338] on link "Przejdź do klienta" at bounding box center [997, 336] width 149 height 37
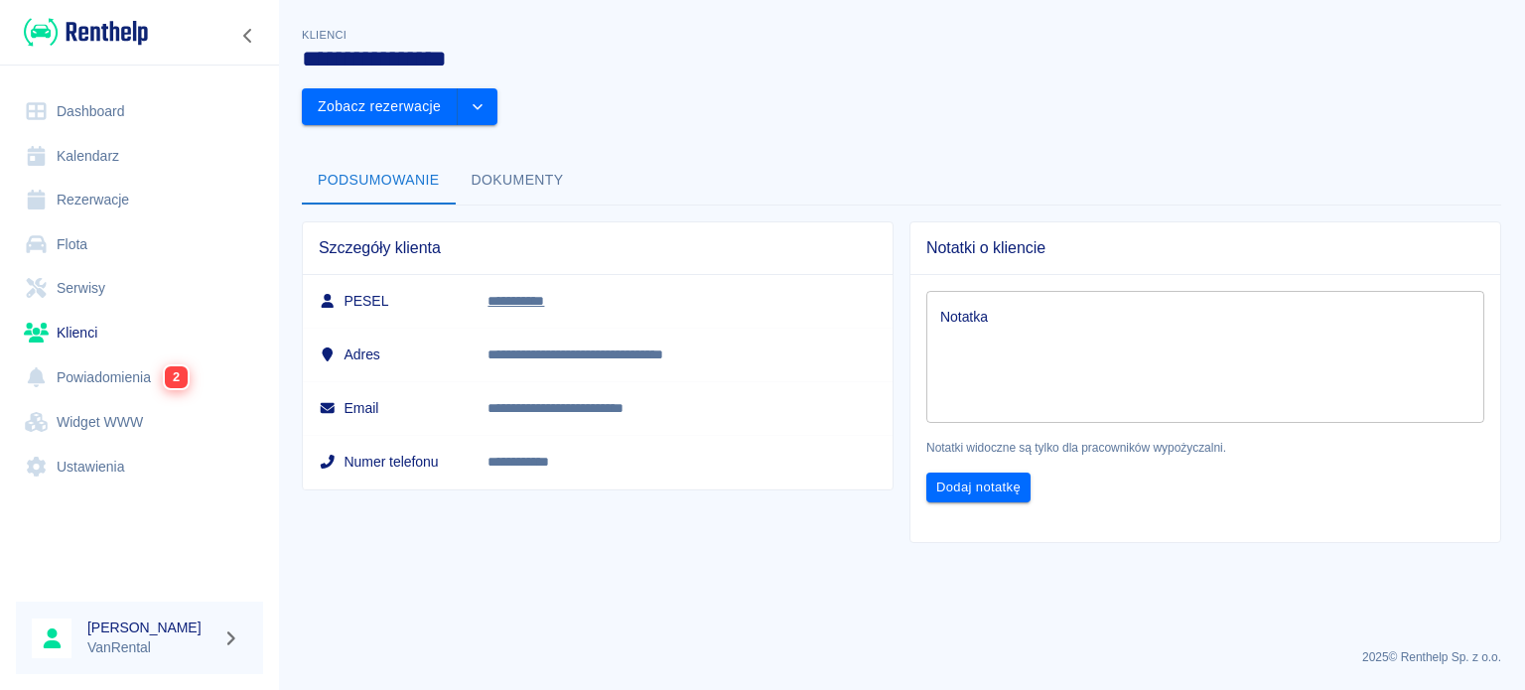
click at [463, 157] on button "Dokumenty" at bounding box center [518, 181] width 124 height 48
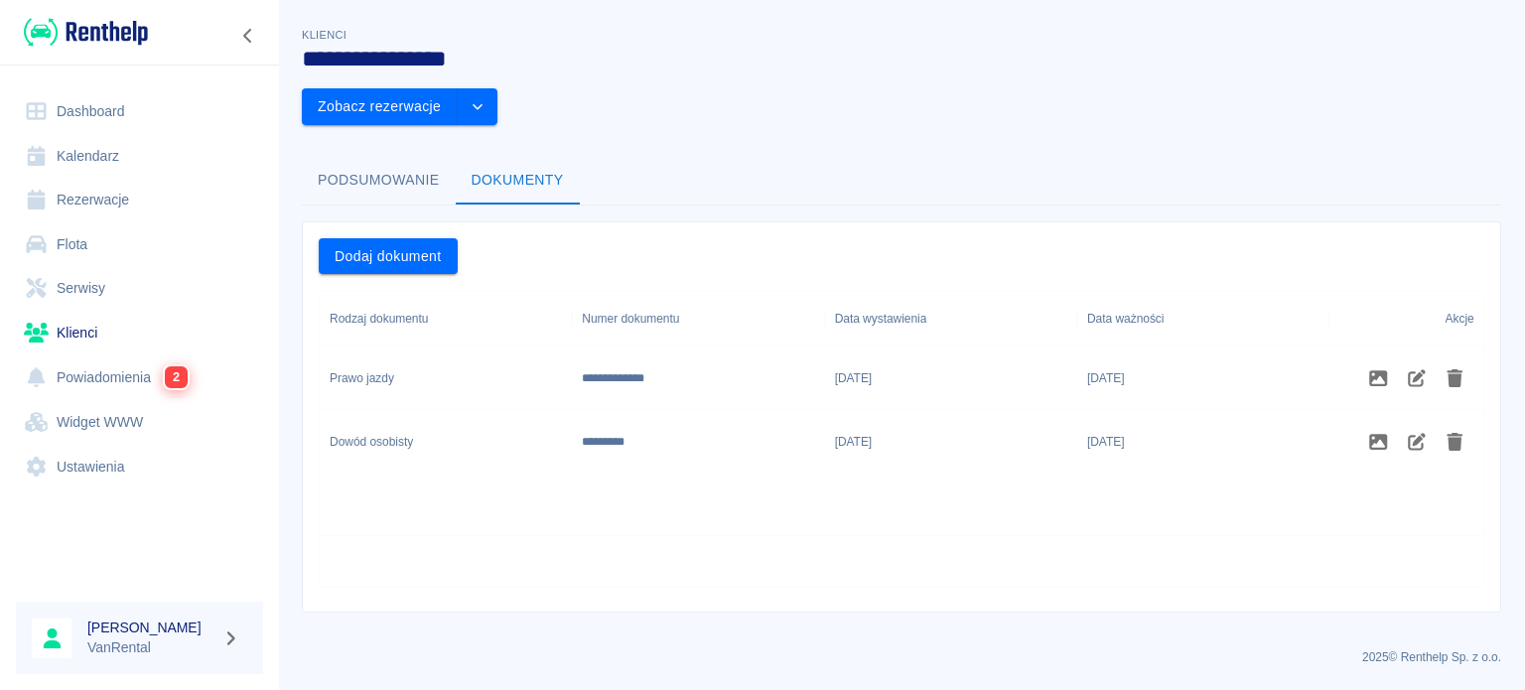
click at [369, 535] on div at bounding box center [902, 561] width 1164 height 52
click at [371, 157] on button "Podsumowanie" at bounding box center [379, 181] width 154 height 48
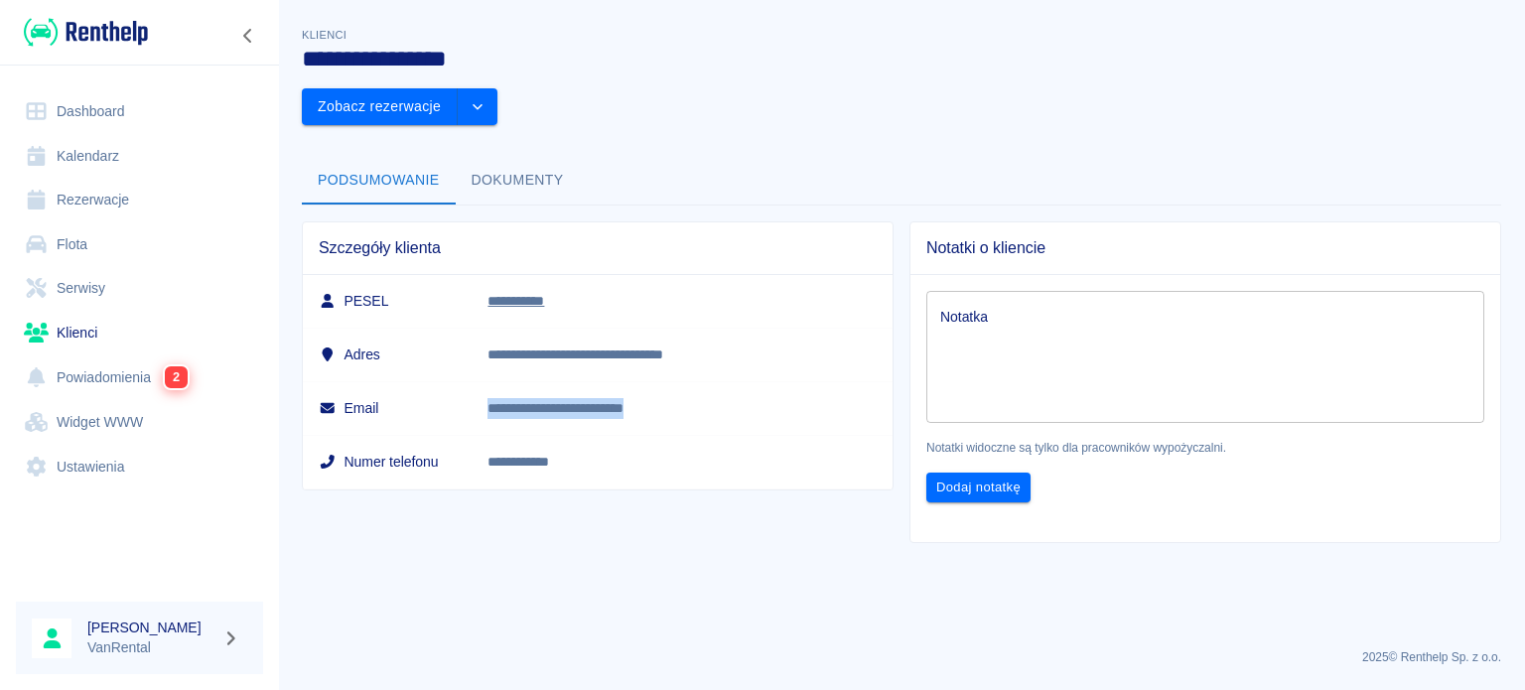
drag, startPoint x: 760, startPoint y: 353, endPoint x: 525, endPoint y: 355, distance: 234.4
click at [525, 381] on td "**********" at bounding box center [682, 408] width 421 height 54
copy p "**********"
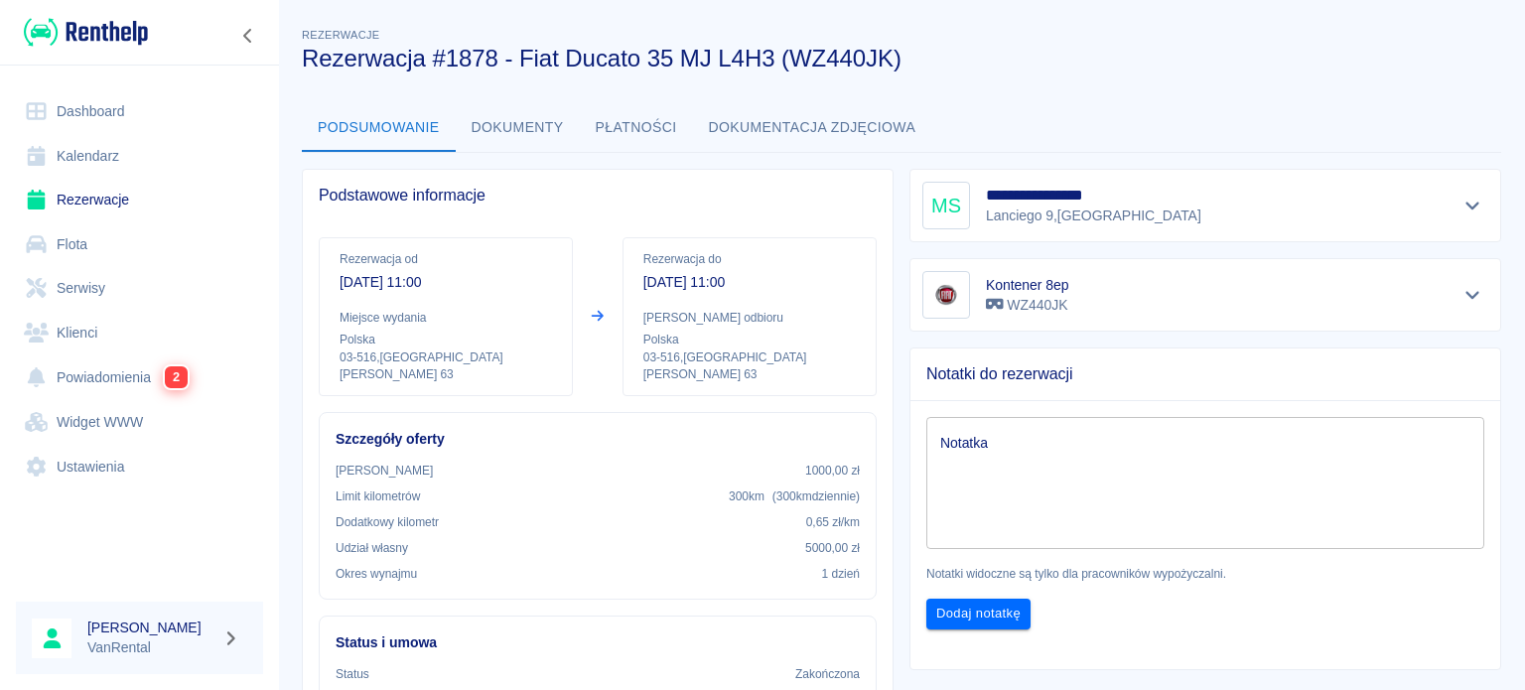
click at [338, 26] on div "Rezerwacje Rezerwacja #1878 - Fiat Ducato 35 MJ L4H3 (WZ440JK)" at bounding box center [886, 40] width 1200 height 65
click at [91, 343] on link "Klienci" at bounding box center [139, 333] width 247 height 45
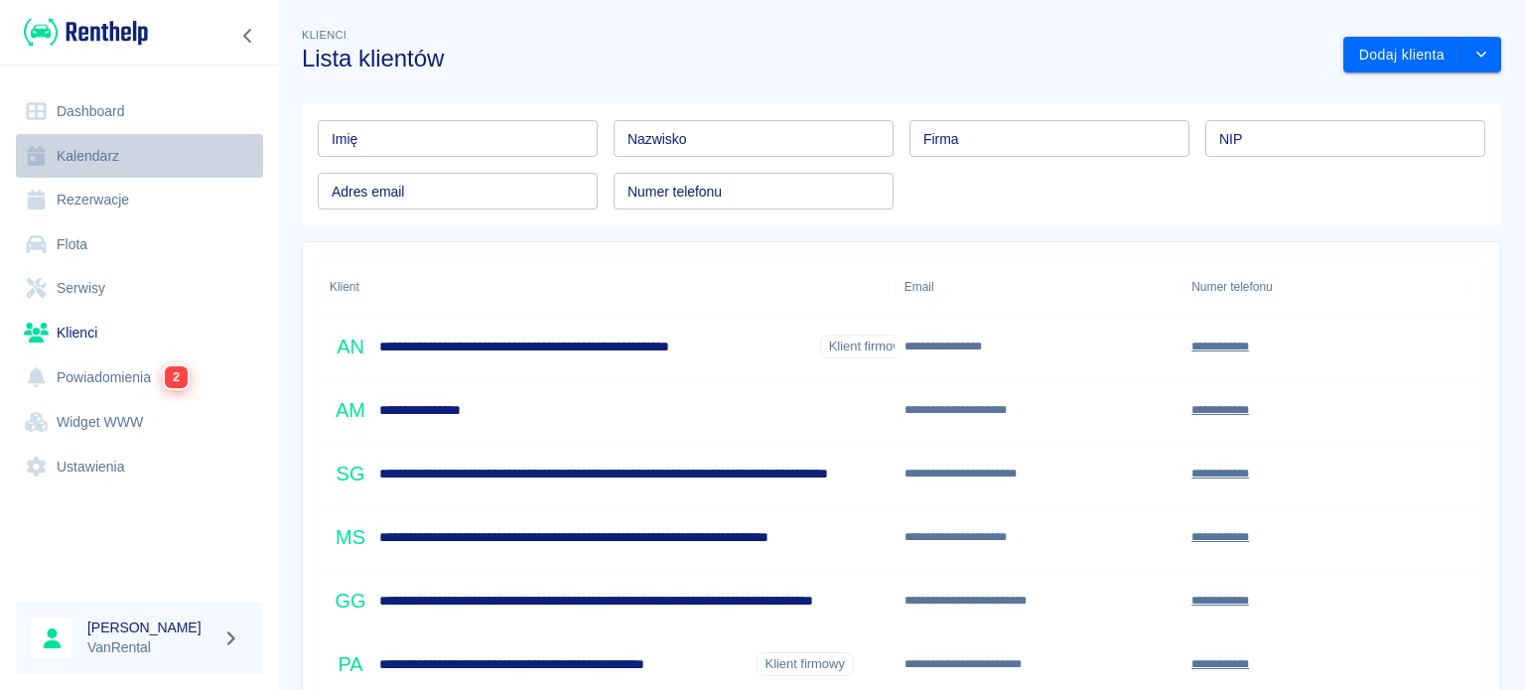
click at [149, 146] on link "Kalendarz" at bounding box center [139, 156] width 247 height 45
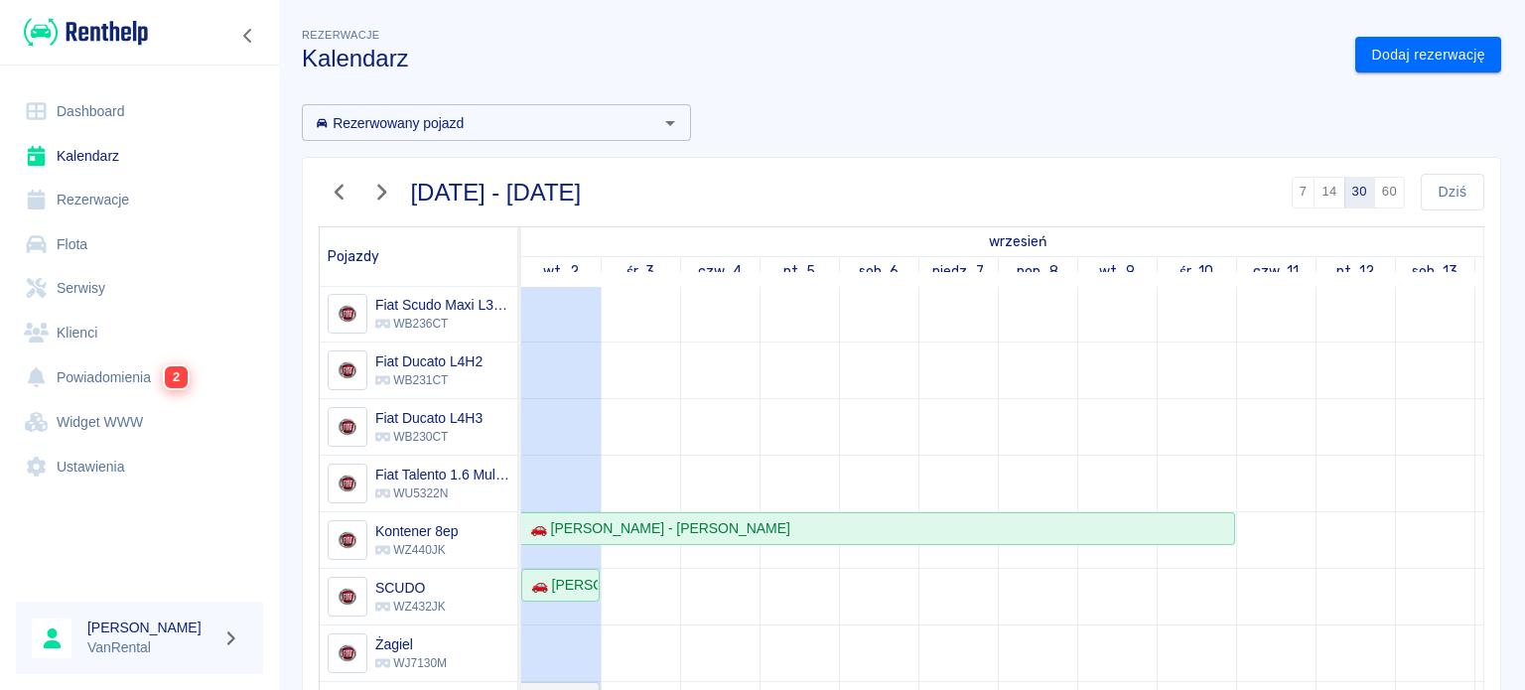
scroll to position [294, 0]
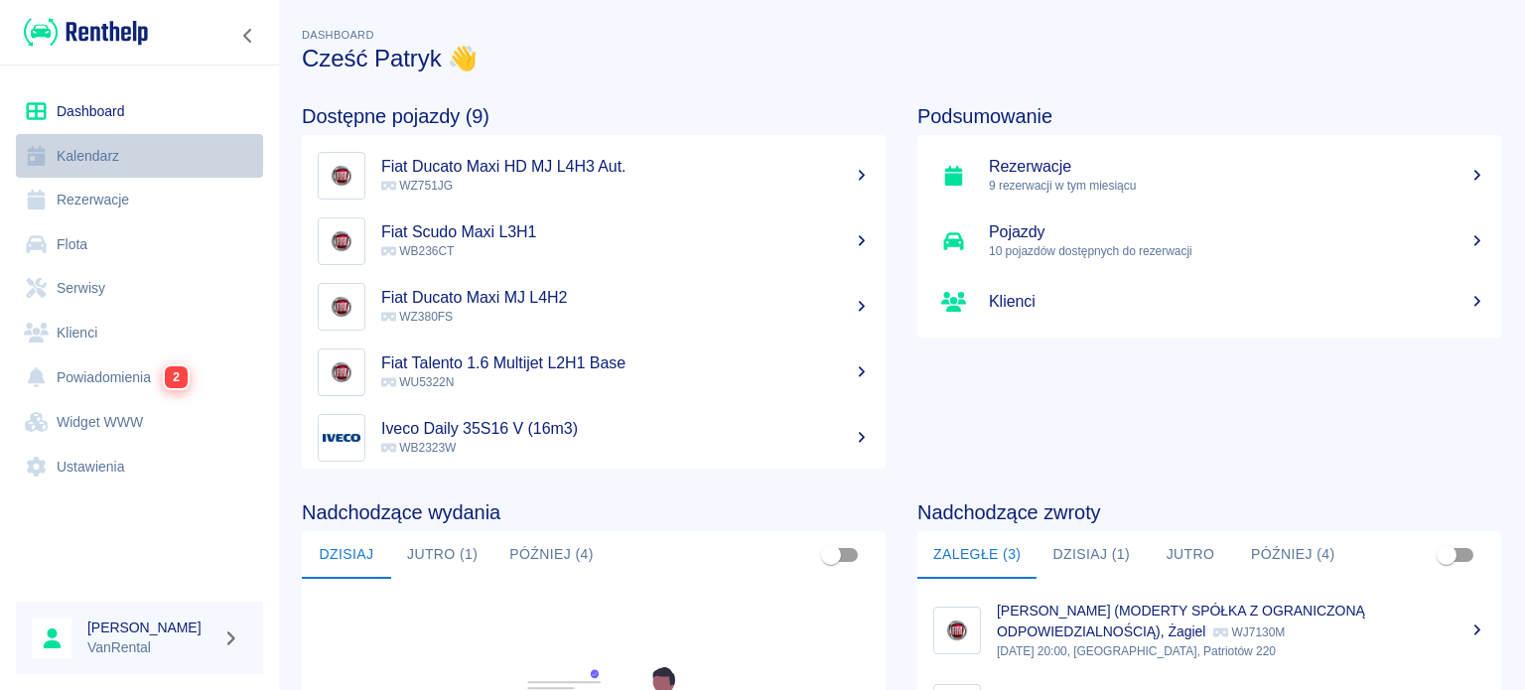
click at [63, 168] on link "Kalendarz" at bounding box center [139, 156] width 247 height 45
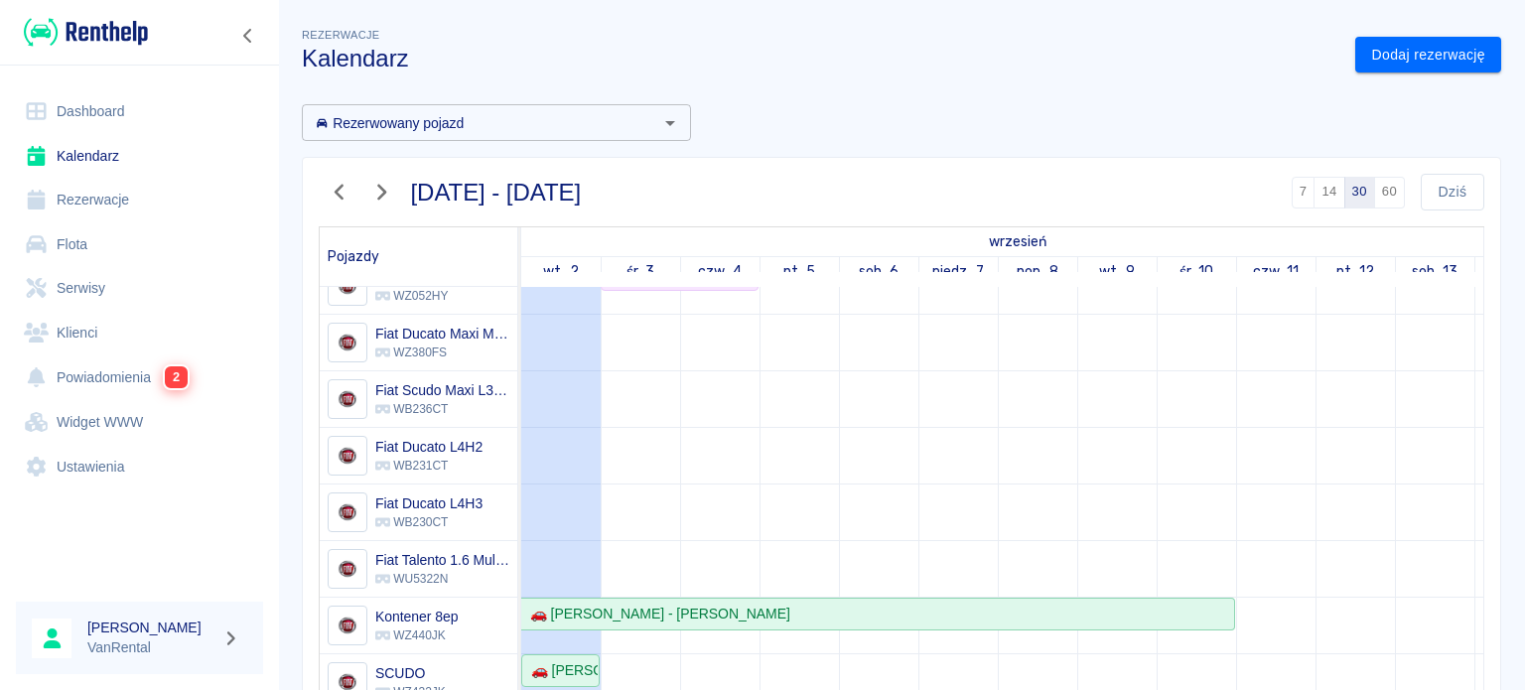
scroll to position [196, 0]
